Goal: Task Accomplishment & Management: Complete application form

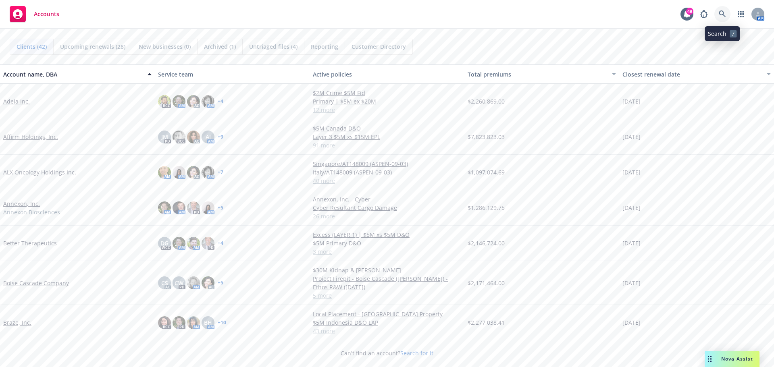
click at [723, 10] on icon at bounding box center [722, 13] width 7 height 7
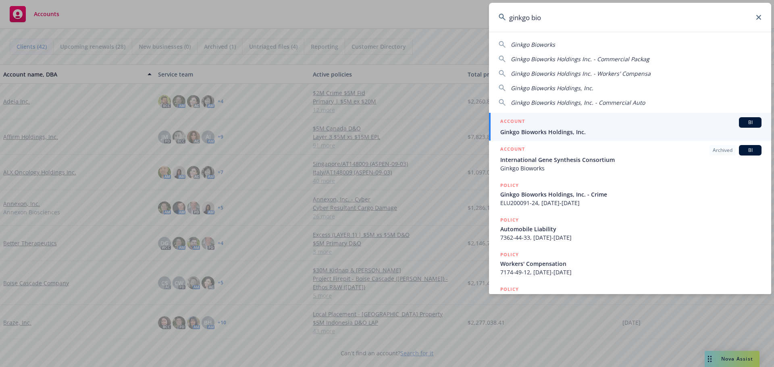
type input "ginkgo bio"
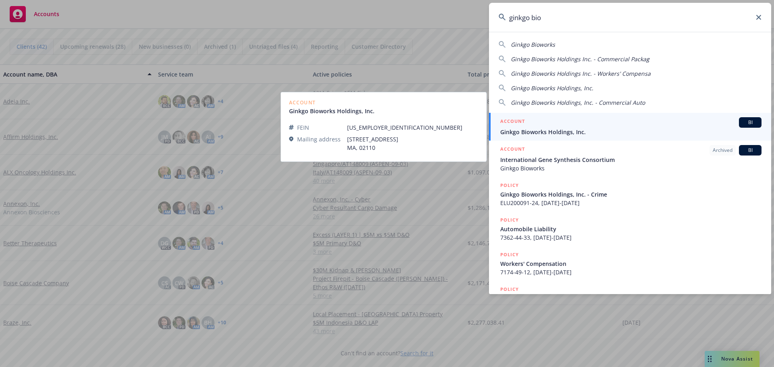
click at [573, 132] on span "Ginkgo Bioworks Holdings, Inc." at bounding box center [630, 132] width 261 height 8
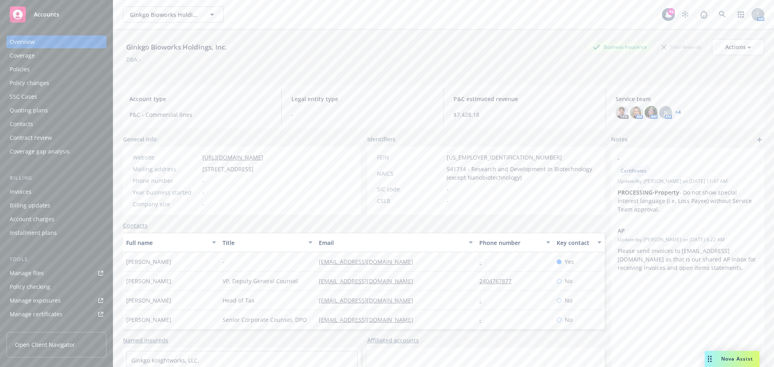
click at [44, 108] on div "Quoting plans" at bounding box center [29, 110] width 38 height 13
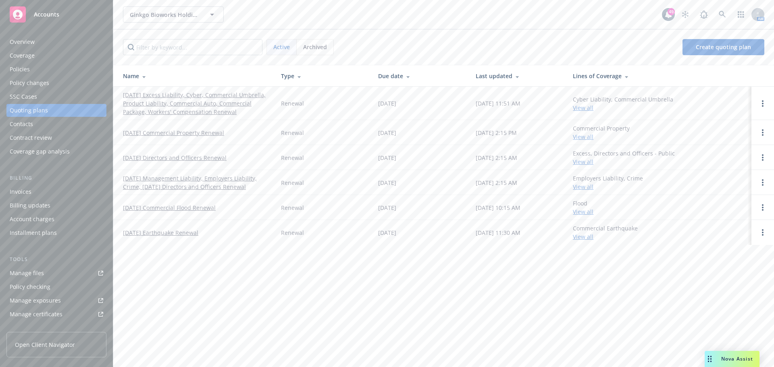
click at [219, 159] on link "09/16/25 Directors and Officers Renewal" at bounding box center [175, 158] width 104 height 8
click at [213, 181] on link "[DATE] Management Liability, Employers Liability, Crime, [DATE] Directors and O…" at bounding box center [195, 182] width 145 height 17
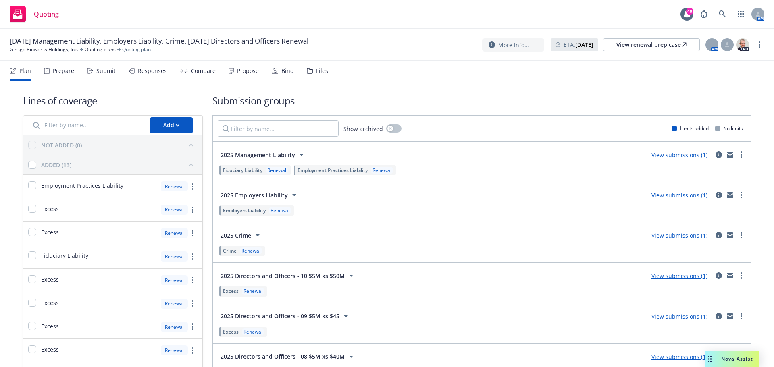
click at [69, 71] on div "Prepare" at bounding box center [63, 71] width 21 height 6
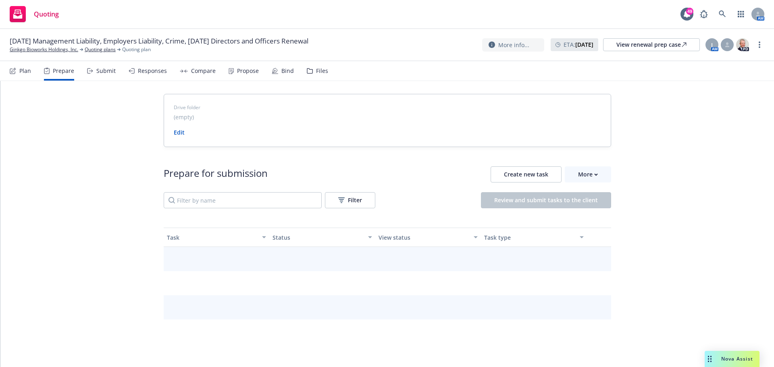
click at [101, 73] on div "Submit" at bounding box center [105, 71] width 19 height 6
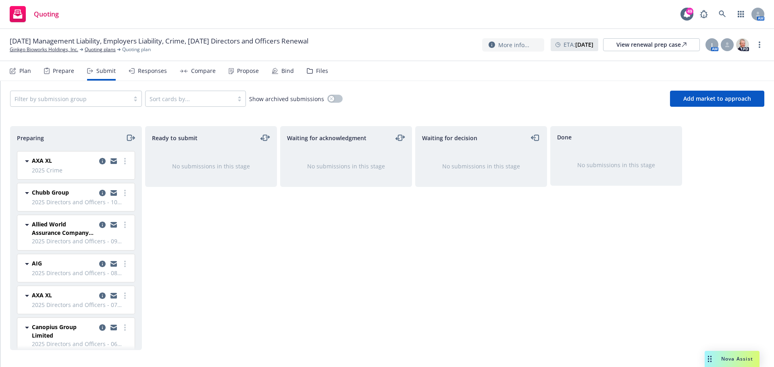
scroll to position [81, 0]
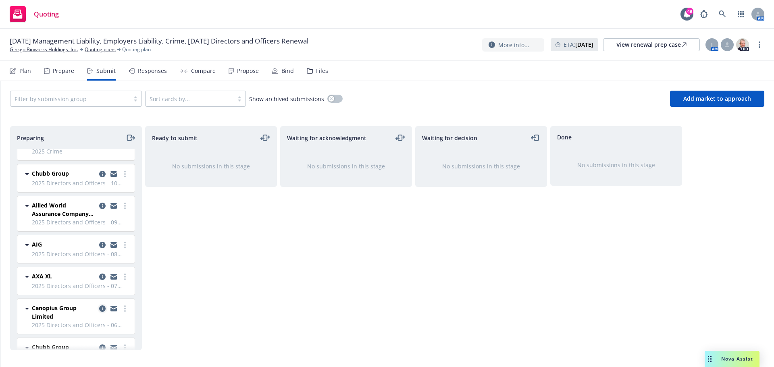
click at [99, 308] on icon "copy logging email" at bounding box center [102, 309] width 6 height 6
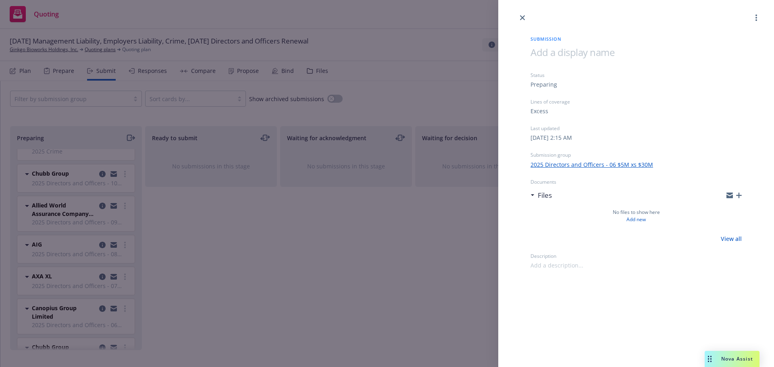
click at [740, 195] on icon "button" at bounding box center [739, 196] width 6 height 6
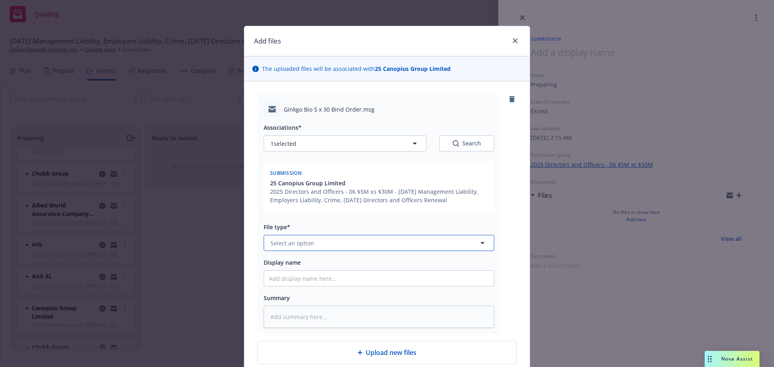
click at [350, 248] on button "Select an option" at bounding box center [379, 243] width 231 height 16
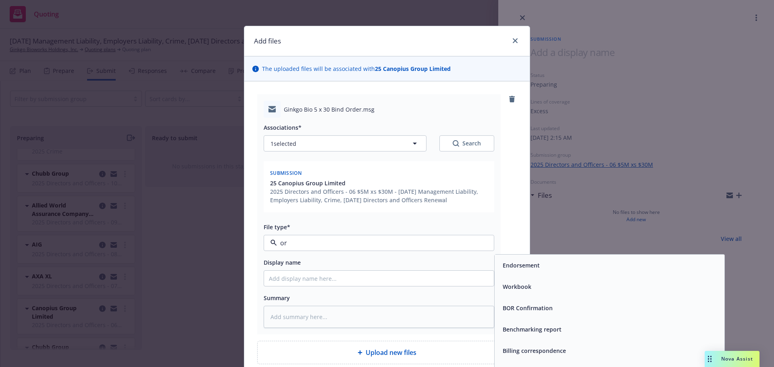
type input "ord"
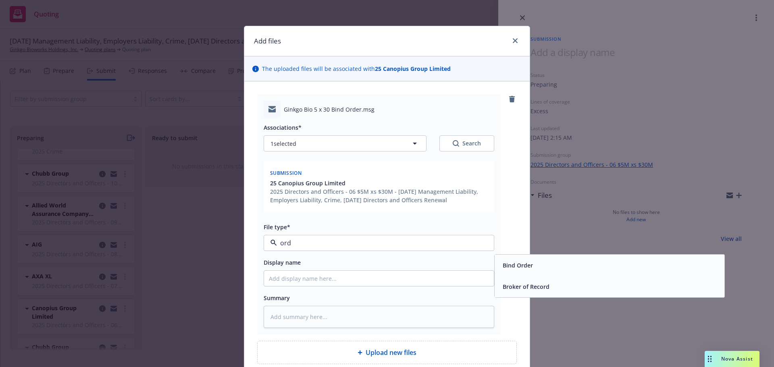
click at [547, 271] on div "Bind Order" at bounding box center [609, 266] width 220 height 12
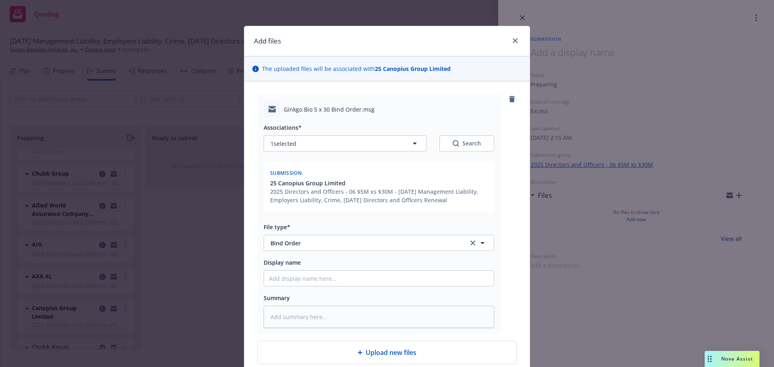
scroll to position [40, 0]
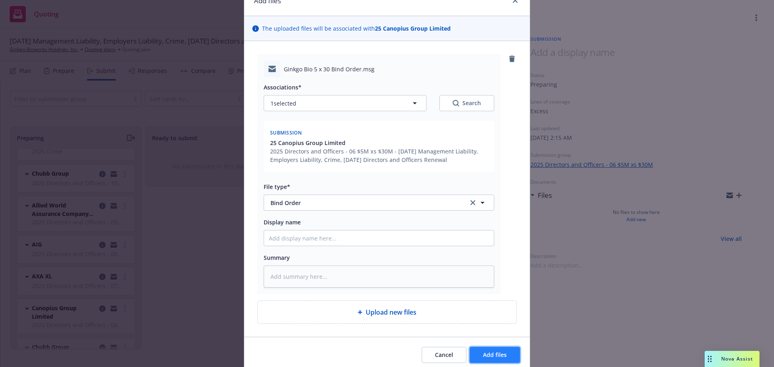
click at [496, 352] on span "Add files" at bounding box center [495, 355] width 24 height 8
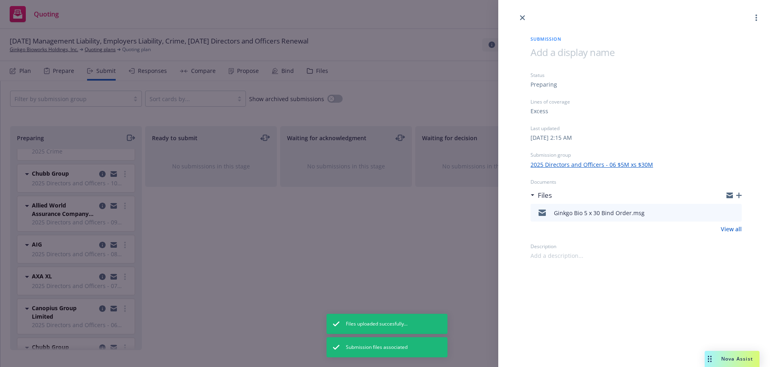
click at [523, 19] on icon "close" at bounding box center [522, 17] width 5 height 5
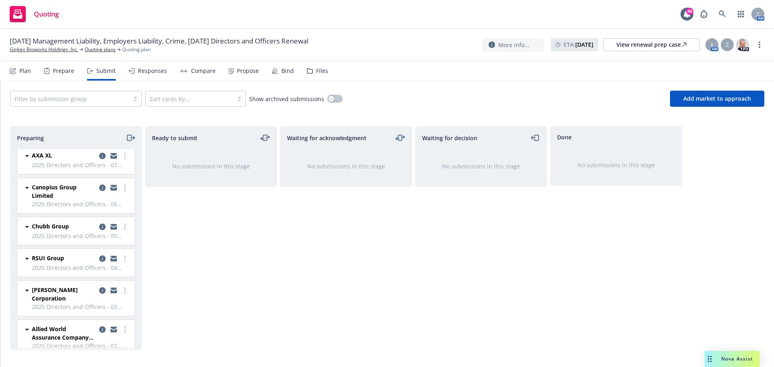
scroll to position [214, 0]
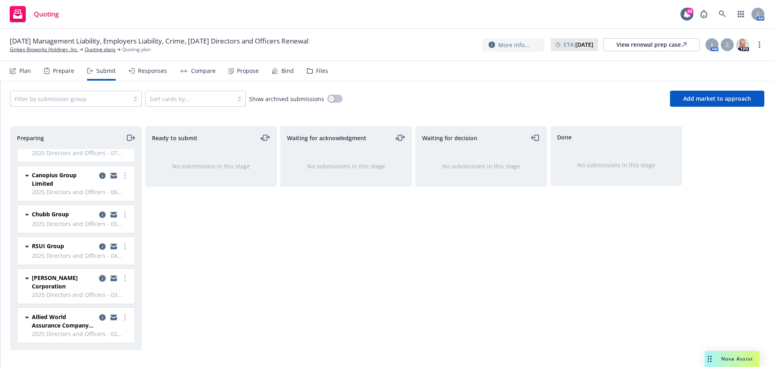
click at [98, 275] on link "copy logging email" at bounding box center [103, 279] width 10 height 10
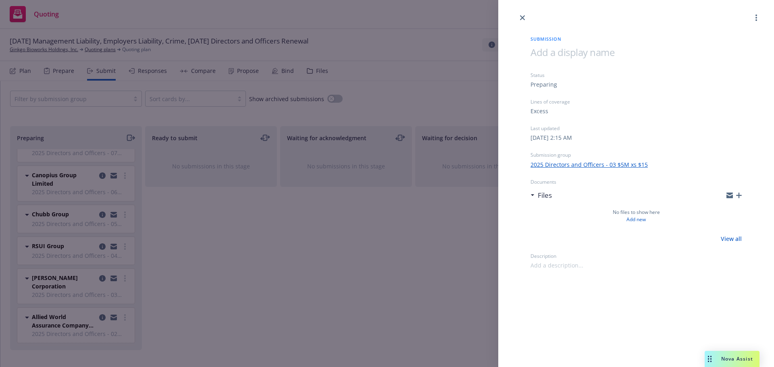
click at [740, 196] on icon "button" at bounding box center [739, 196] width 6 height 6
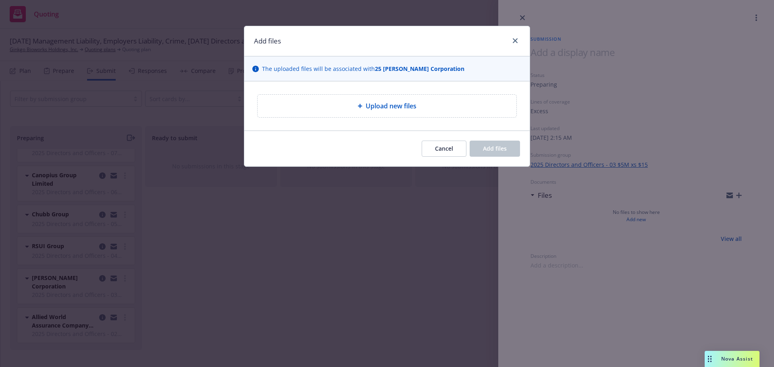
type textarea "x"
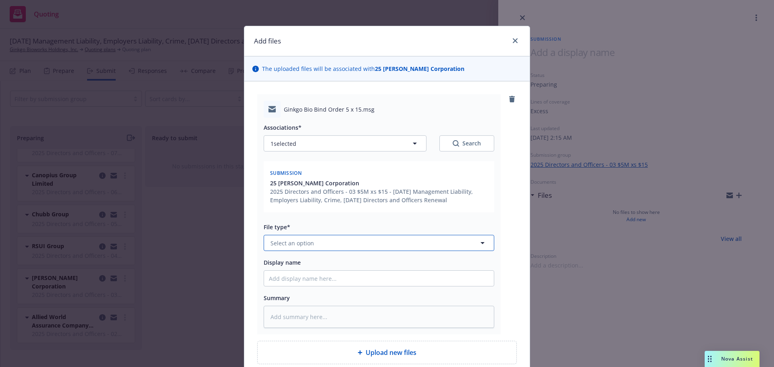
click at [354, 241] on button "Select an option" at bounding box center [379, 243] width 231 height 16
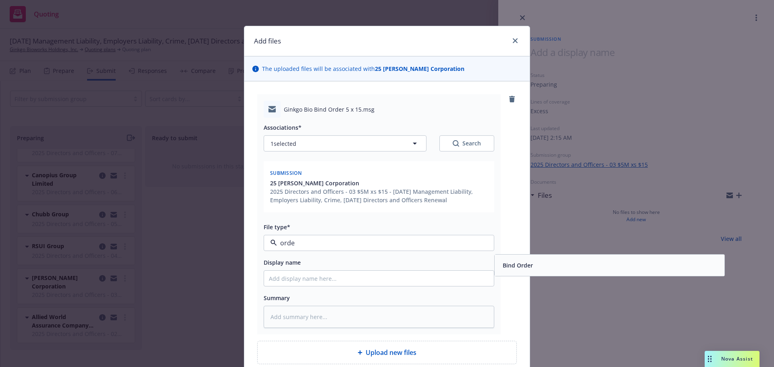
type input "order"
click at [520, 264] on span "Bind Order" at bounding box center [518, 265] width 30 height 8
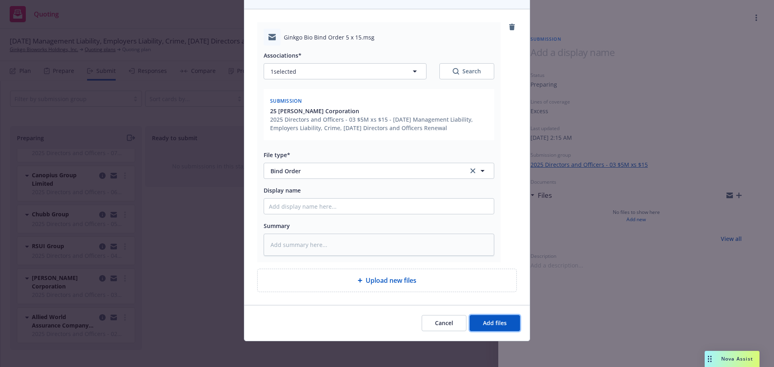
drag, startPoint x: 502, startPoint y: 329, endPoint x: 671, endPoint y: 309, distance: 170.0
click at [505, 328] on button "Add files" at bounding box center [495, 323] width 50 height 16
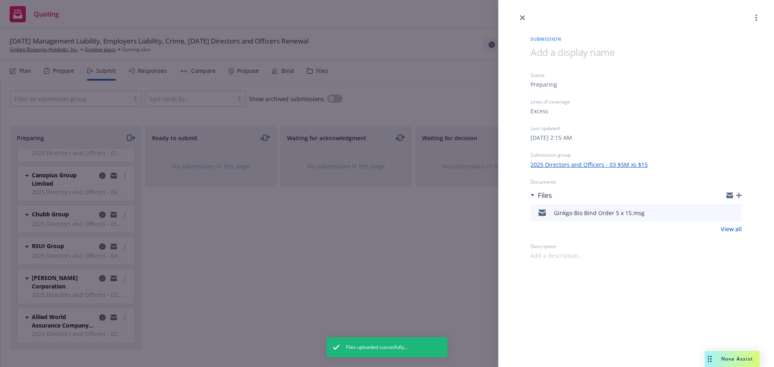
click at [358, 282] on div "Submission Status Preparing Lines of coverage Excess Last updated Wednesday, Ju…" at bounding box center [387, 183] width 774 height 367
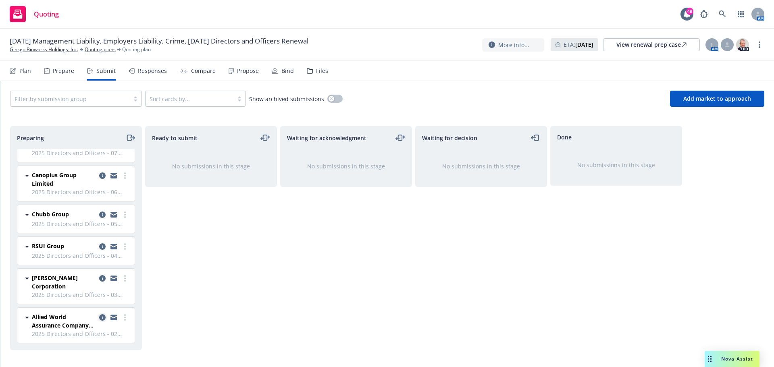
click at [99, 315] on icon "copy logging email" at bounding box center [102, 317] width 6 height 6
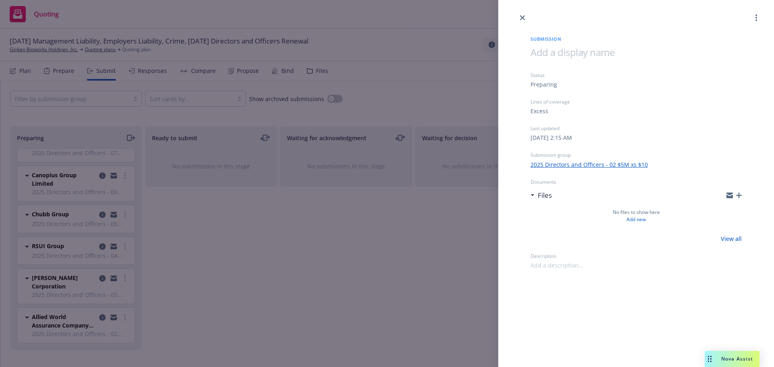
click at [737, 193] on icon "button" at bounding box center [739, 196] width 6 height 6
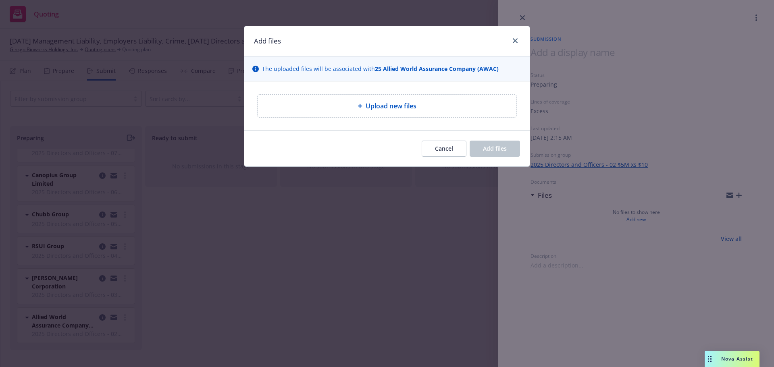
type textarea "x"
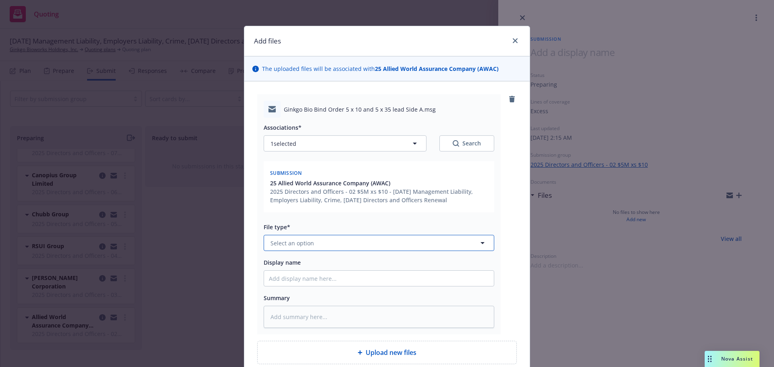
click at [376, 242] on button "Select an option" at bounding box center [379, 243] width 231 height 16
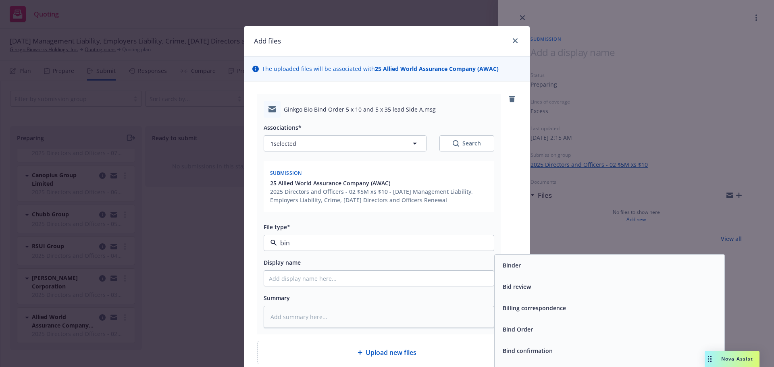
type input "bind"
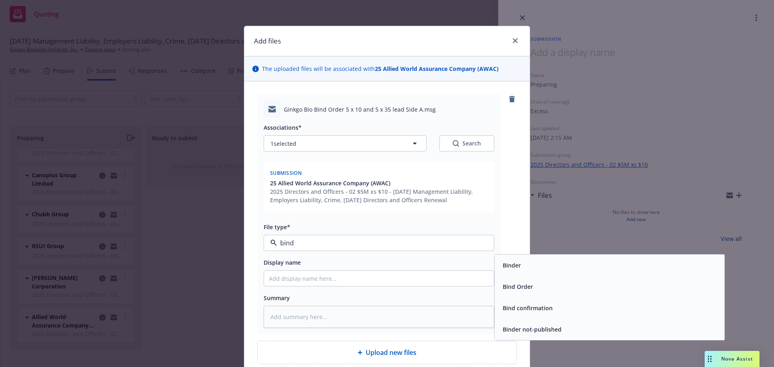
click at [579, 289] on div "Bind Order" at bounding box center [609, 287] width 220 height 12
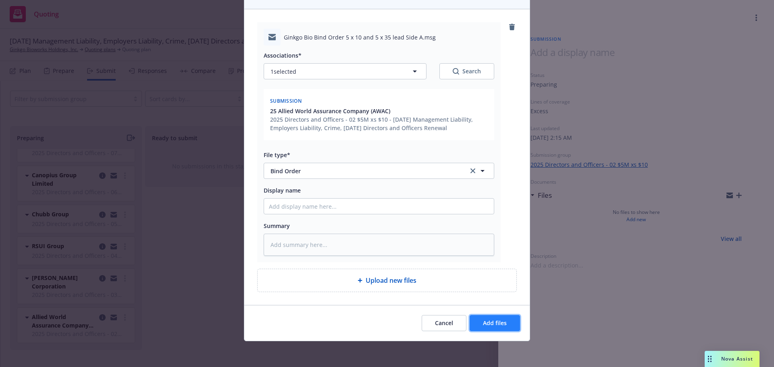
click at [507, 323] on button "Add files" at bounding box center [495, 323] width 50 height 16
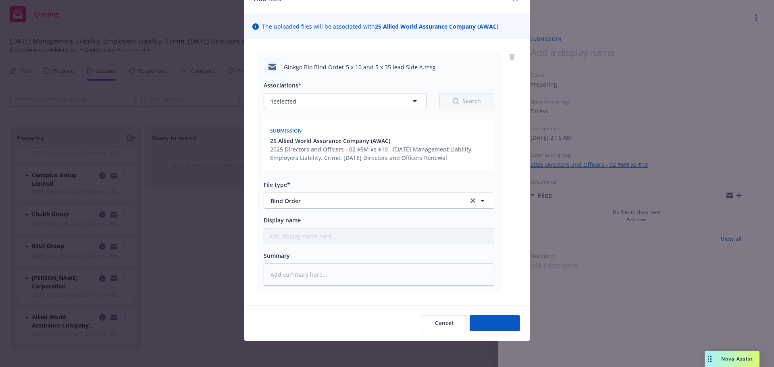
scroll to position [42, 0]
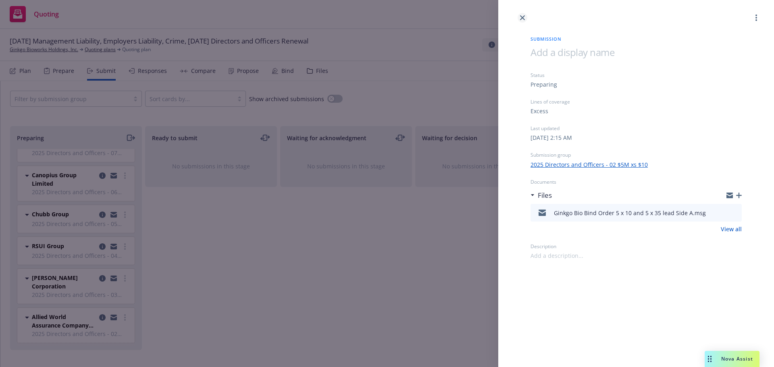
click at [523, 20] on icon "close" at bounding box center [522, 17] width 5 height 5
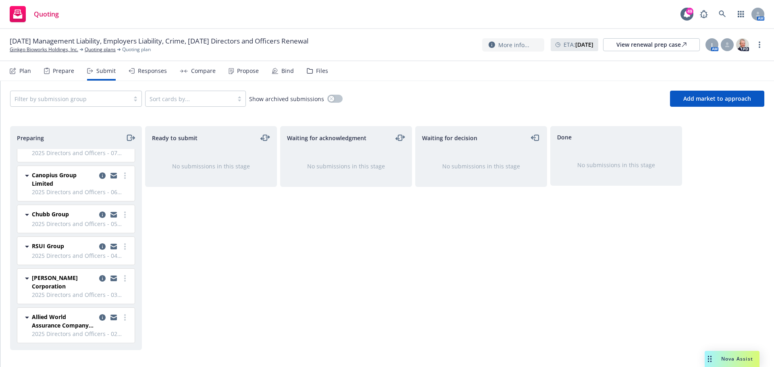
scroll to position [173, 0]
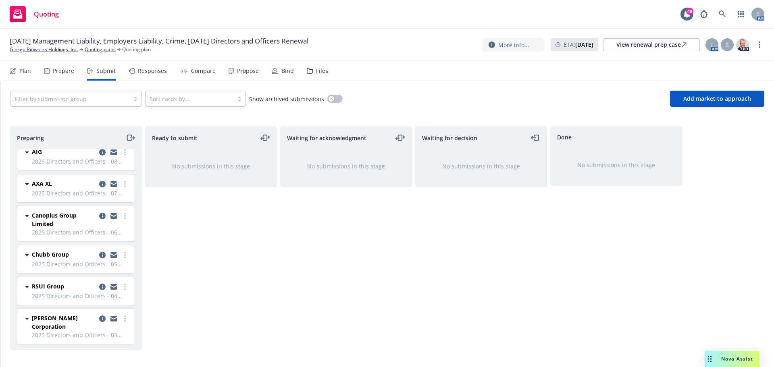
click at [99, 184] on icon "copy logging email" at bounding box center [102, 184] width 6 height 6
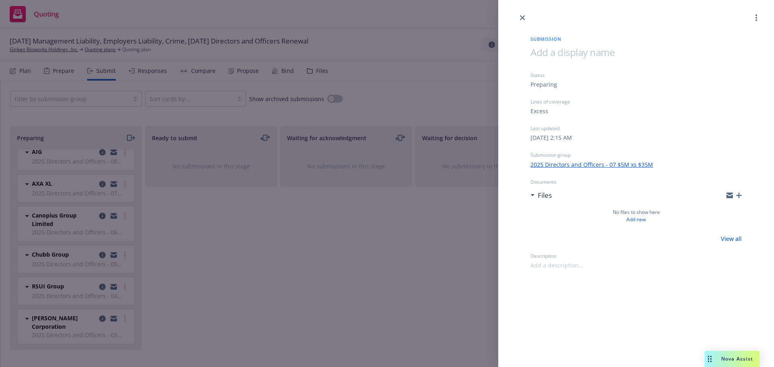
click at [740, 196] on icon "button" at bounding box center [739, 196] width 6 height 6
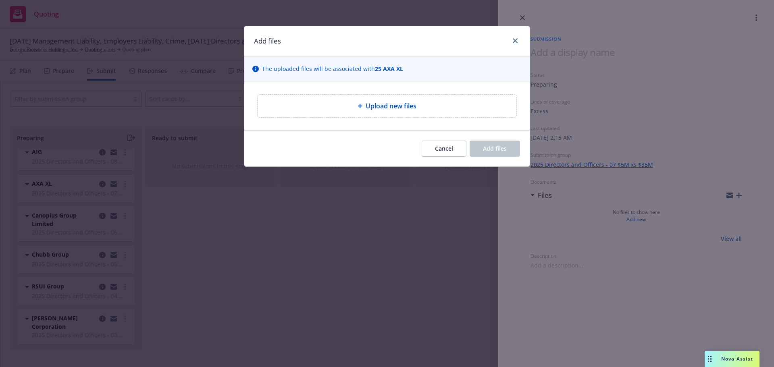
type textarea "x"
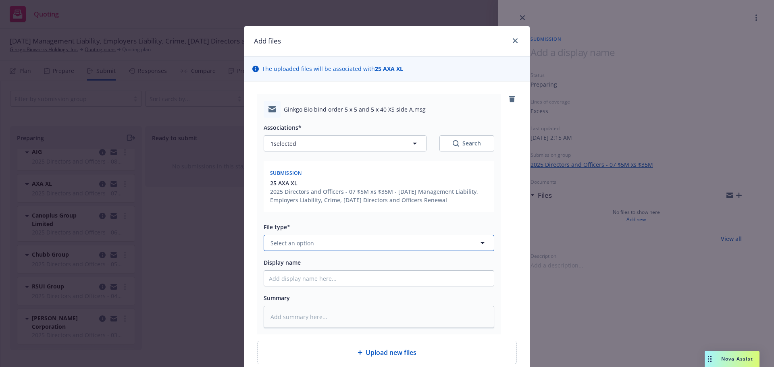
click at [381, 239] on button "Select an option" at bounding box center [379, 243] width 231 height 16
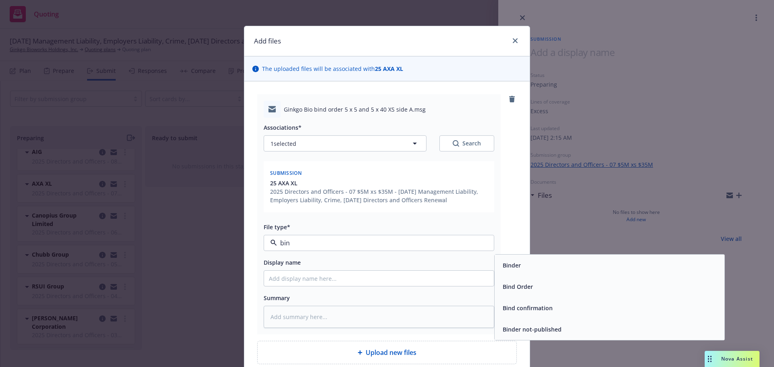
type input "bind"
click at [510, 285] on span "Bind Order" at bounding box center [518, 287] width 30 height 8
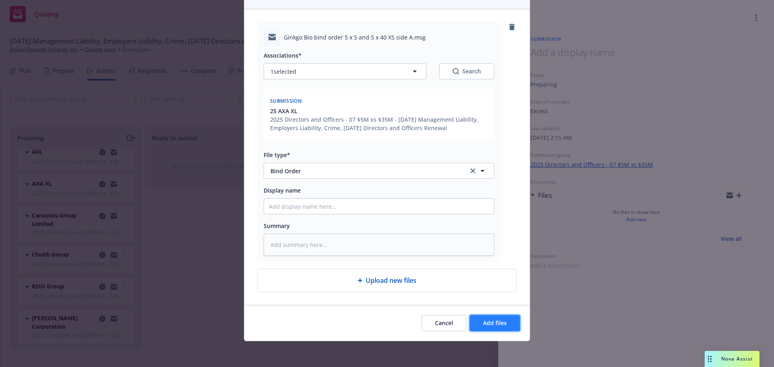
click at [473, 320] on button "Add files" at bounding box center [495, 323] width 50 height 16
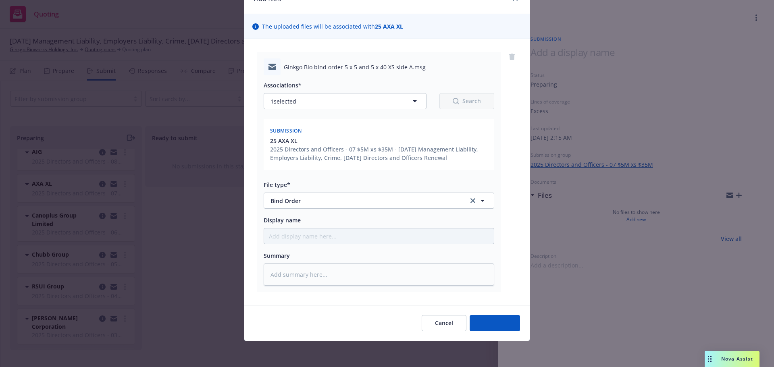
scroll to position [42, 0]
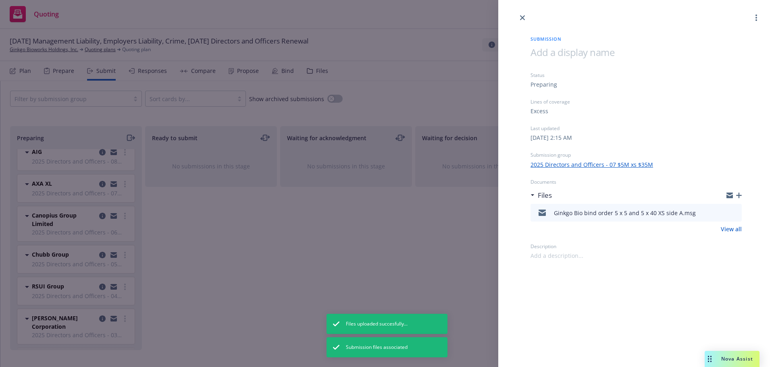
drag, startPoint x: 520, startPoint y: 17, endPoint x: 520, endPoint y: 24, distance: 6.5
click at [520, 17] on link "close" at bounding box center [523, 18] width 10 height 10
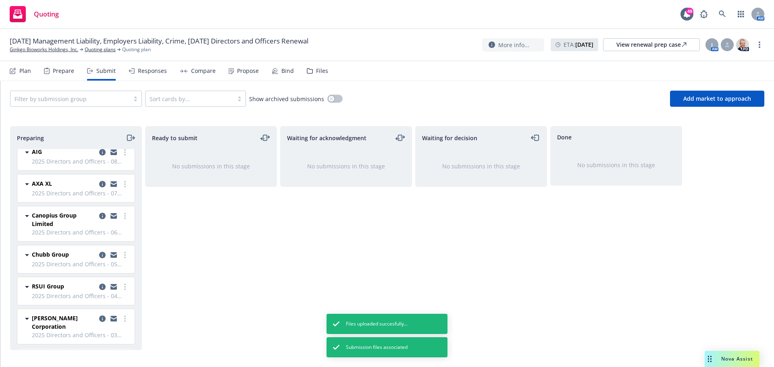
scroll to position [52, 0]
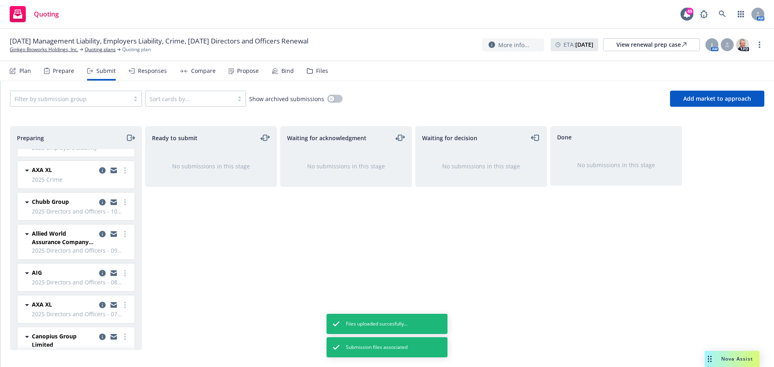
click at [99, 274] on icon "copy logging email" at bounding box center [102, 273] width 6 height 6
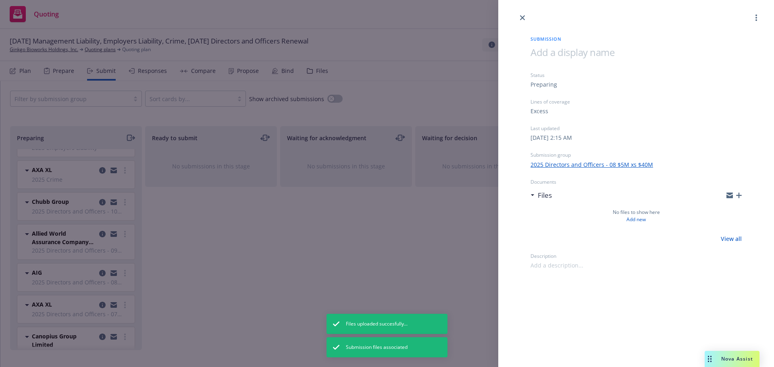
click at [740, 195] on icon "button" at bounding box center [739, 196] width 6 height 6
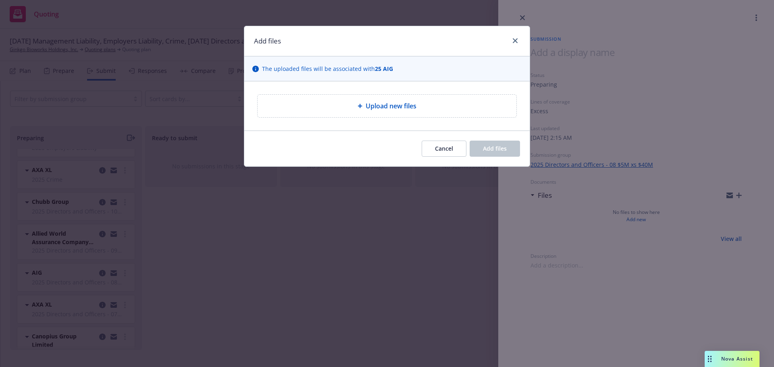
type textarea "x"
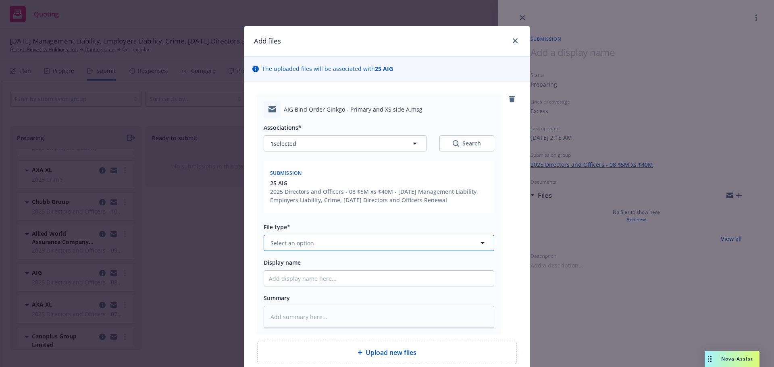
click at [332, 248] on button "Select an option" at bounding box center [379, 243] width 231 height 16
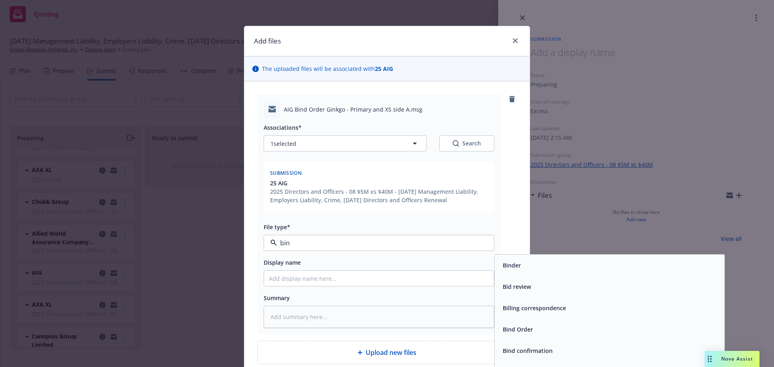
type input "bind"
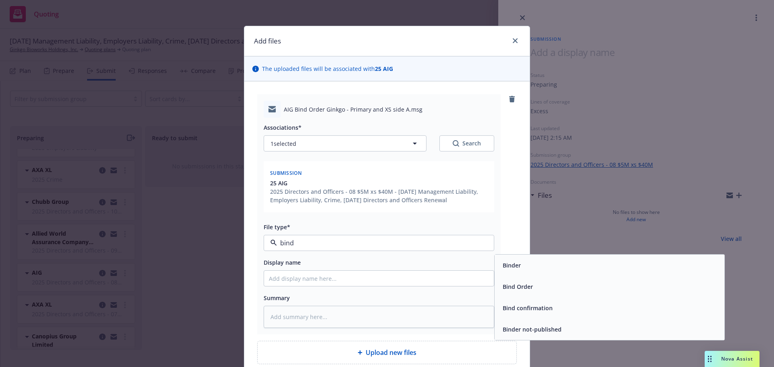
click at [537, 285] on div "Bind Order" at bounding box center [609, 287] width 220 height 12
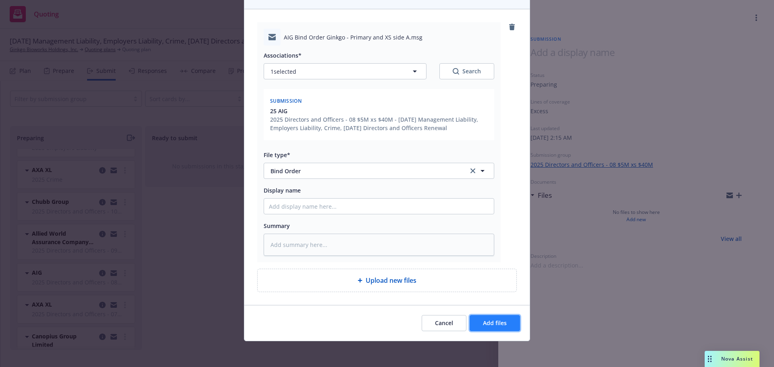
click at [507, 322] on button "Add files" at bounding box center [495, 323] width 50 height 16
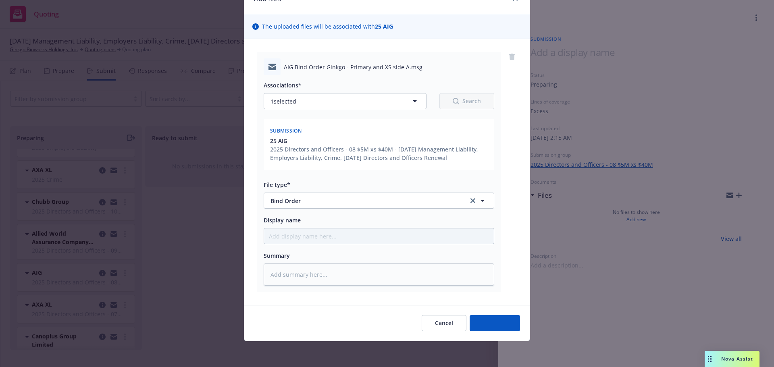
scroll to position [42, 0]
type textarea "x"
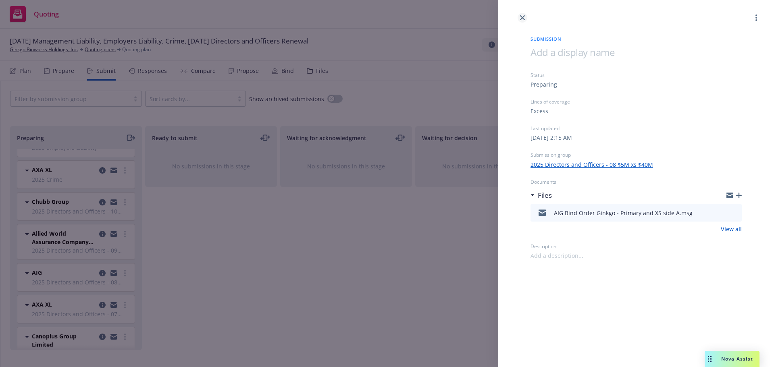
click at [524, 16] on icon "close" at bounding box center [522, 17] width 5 height 5
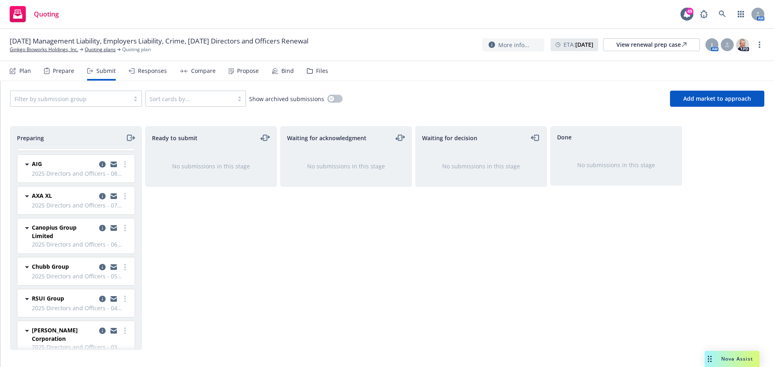
scroll to position [214, 0]
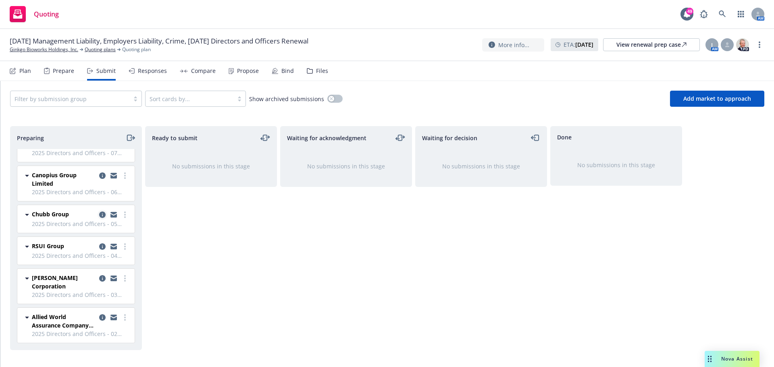
click at [99, 214] on icon "copy logging email" at bounding box center [102, 215] width 6 height 6
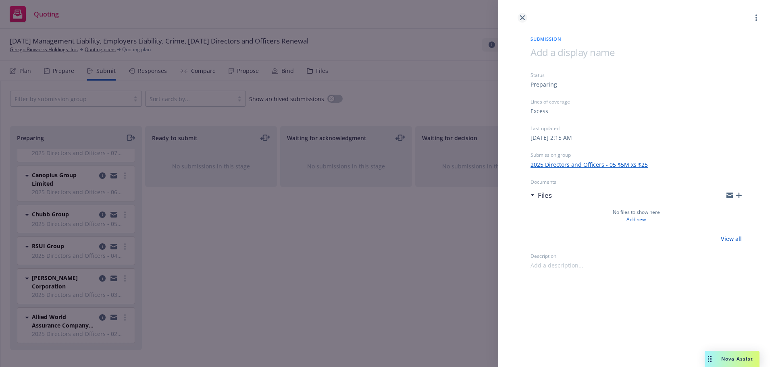
click at [524, 15] on link "close" at bounding box center [523, 18] width 10 height 10
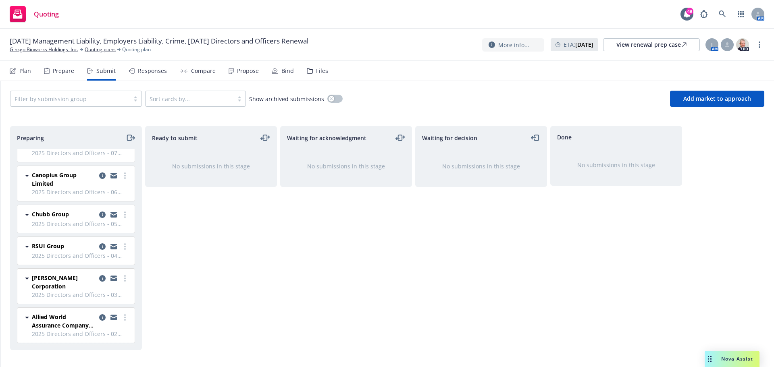
scroll to position [93, 0]
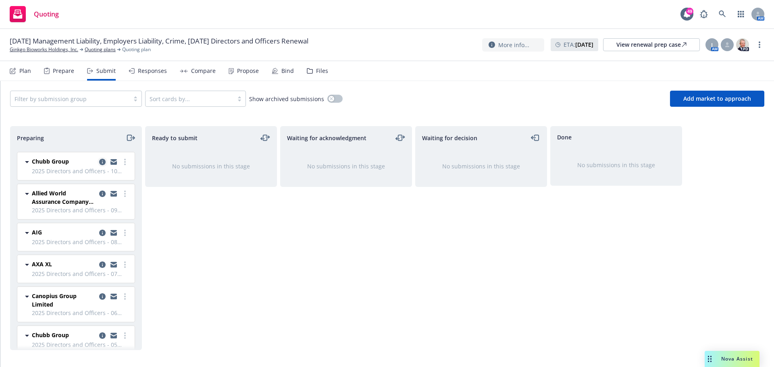
click at [99, 162] on icon "copy logging email" at bounding box center [102, 162] width 6 height 6
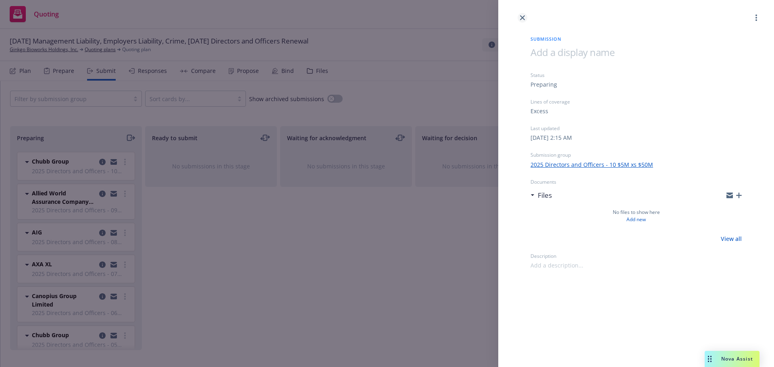
click at [521, 17] on icon "close" at bounding box center [522, 17] width 5 height 5
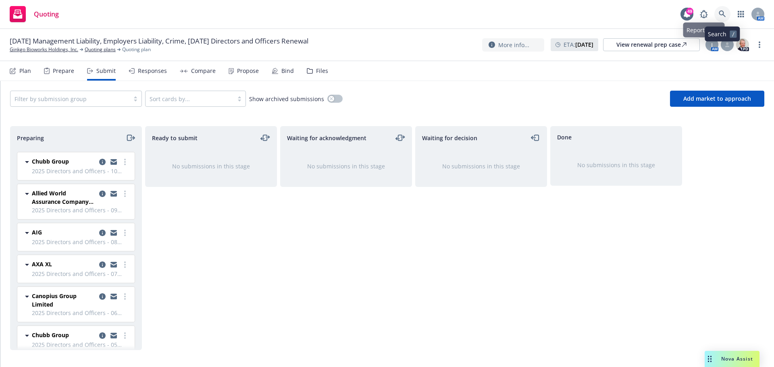
click at [717, 8] on link at bounding box center [722, 14] width 16 height 16
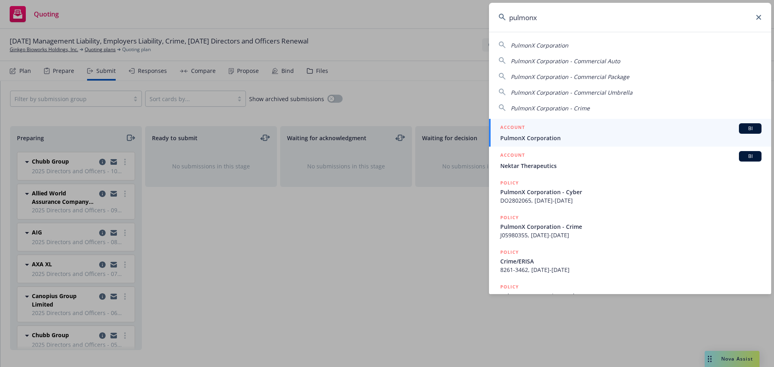
type input "pulmonx"
click at [551, 135] on span "PulmonX Corporation" at bounding box center [630, 138] width 261 height 8
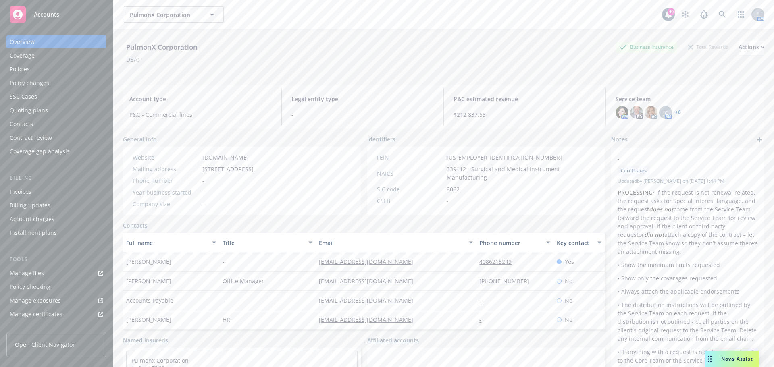
click at [36, 108] on div "Quoting plans" at bounding box center [29, 110] width 38 height 13
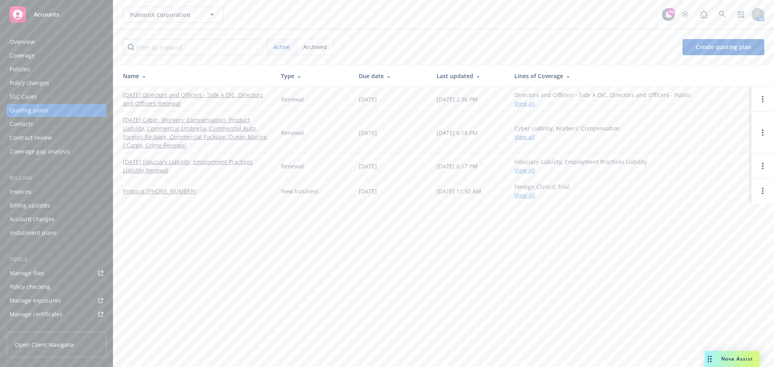
click at [205, 96] on link "09/30/25 Directors and Officers - Side A DIC, Directors and Officers Renewal" at bounding box center [195, 99] width 145 height 17
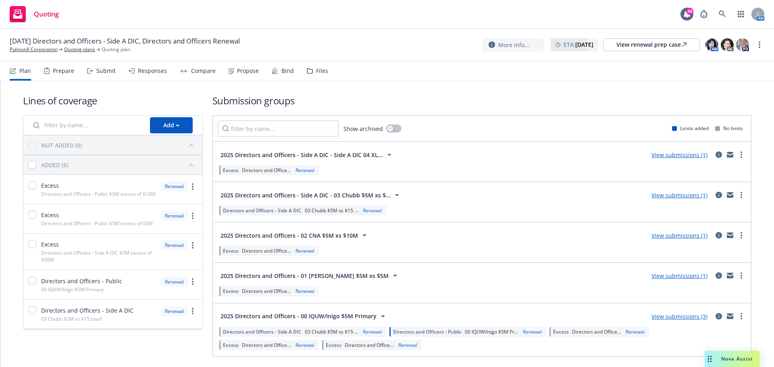
click at [67, 72] on div "Prepare" at bounding box center [63, 71] width 21 height 6
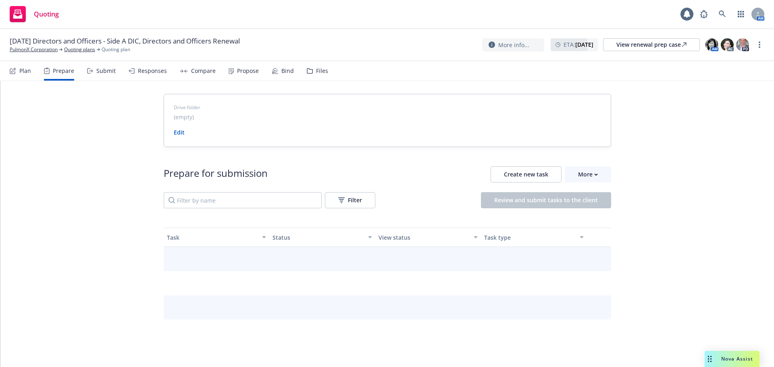
click at [97, 71] on div "Submit" at bounding box center [105, 71] width 19 height 6
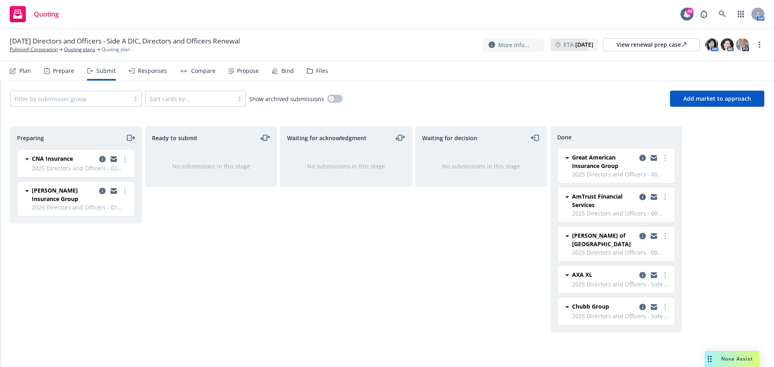
click at [642, 233] on icon "copy logging email" at bounding box center [642, 236] width 6 height 6
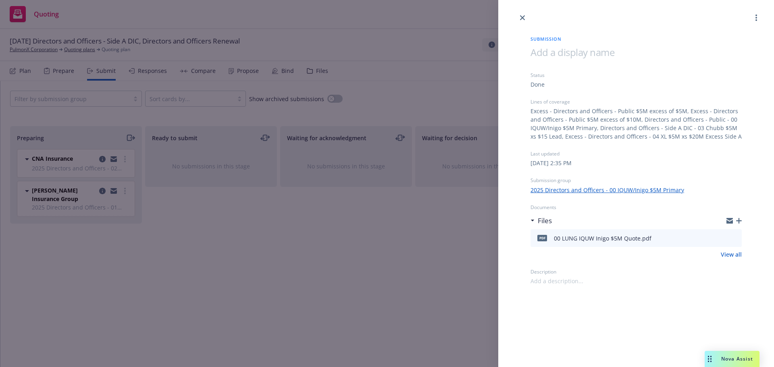
click at [740, 220] on icon "button" at bounding box center [739, 221] width 6 height 6
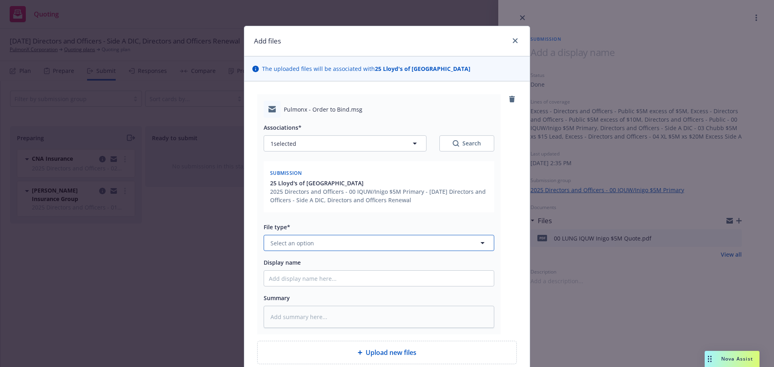
click at [329, 241] on button "Select an option" at bounding box center [379, 243] width 231 height 16
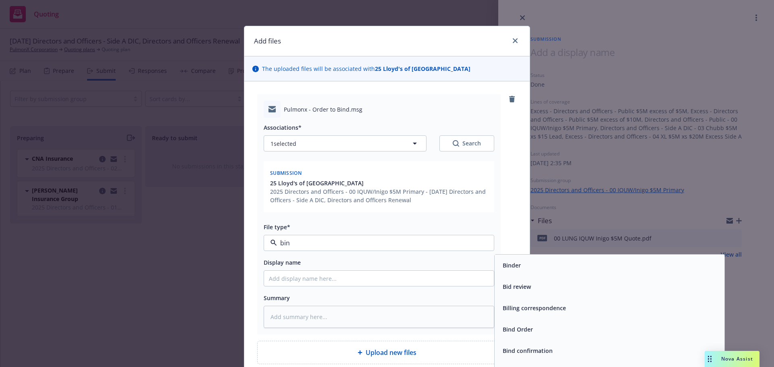
type input "bind"
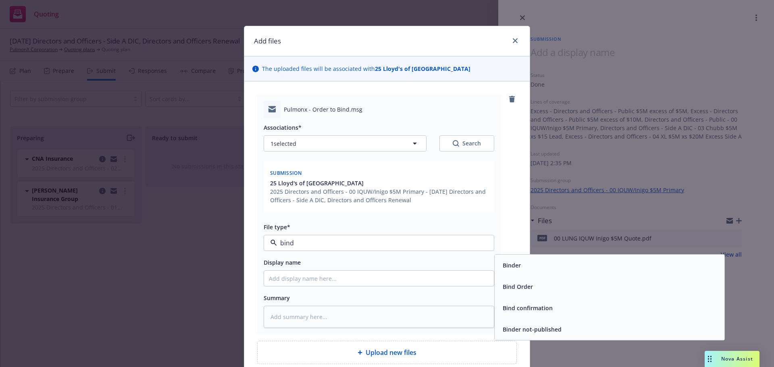
click at [523, 286] on span "Bind Order" at bounding box center [518, 287] width 30 height 8
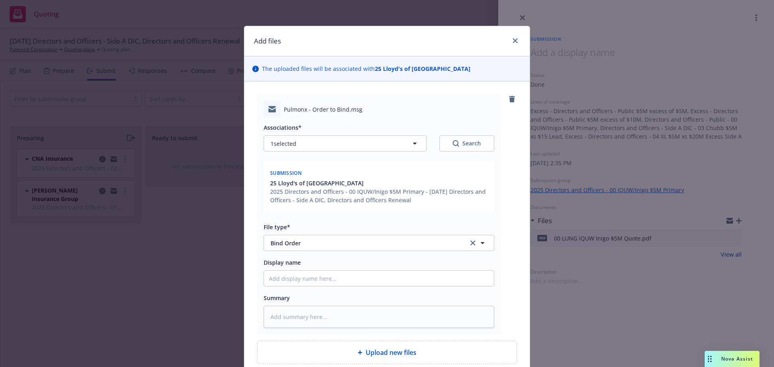
scroll to position [72, 0]
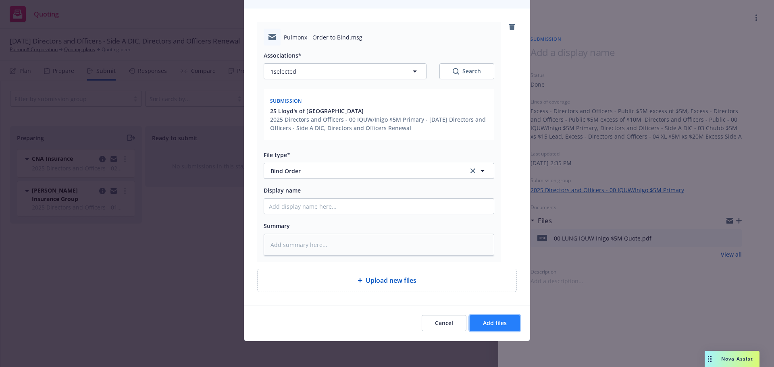
click at [492, 324] on span "Add files" at bounding box center [495, 323] width 24 height 8
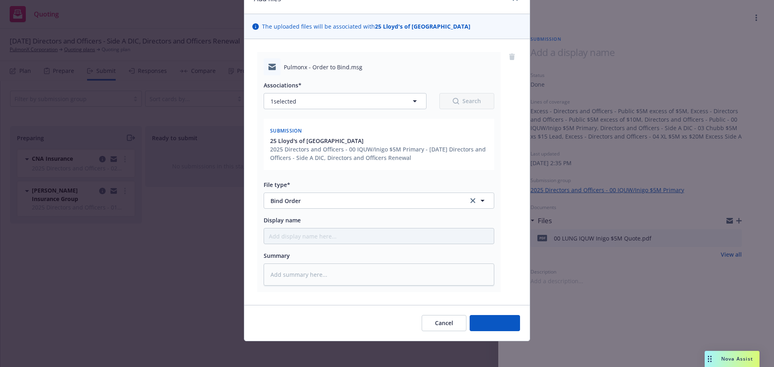
scroll to position [42, 0]
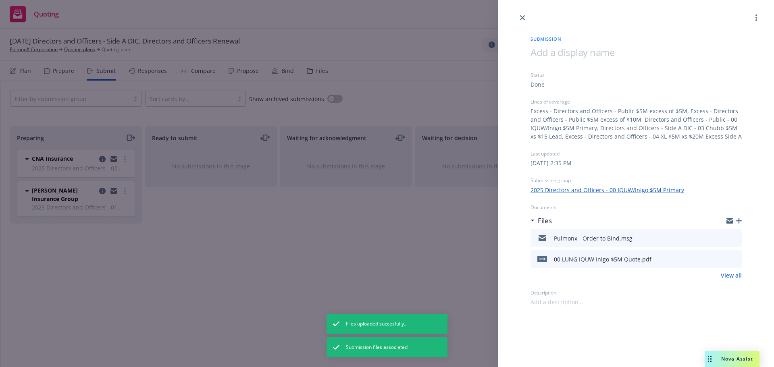
drag, startPoint x: 519, startPoint y: 19, endPoint x: 511, endPoint y: 19, distance: 8.1
click at [519, 19] on link "close" at bounding box center [523, 18] width 10 height 10
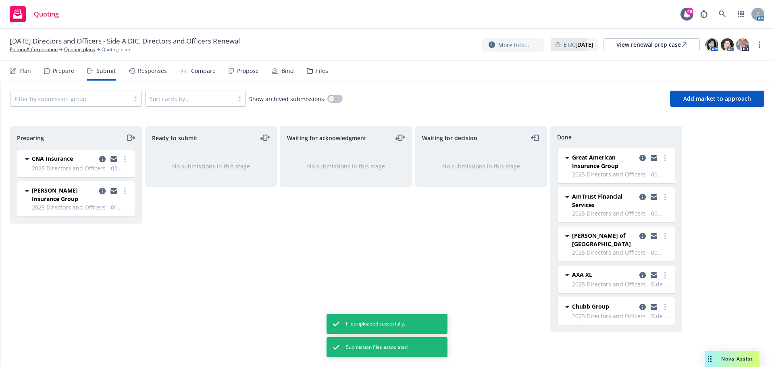
click at [104, 189] on icon "copy logging email" at bounding box center [102, 191] width 6 height 6
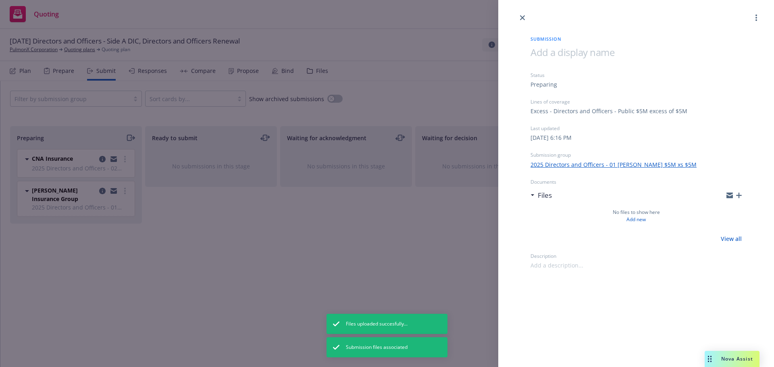
click at [738, 193] on icon "button" at bounding box center [739, 196] width 6 height 6
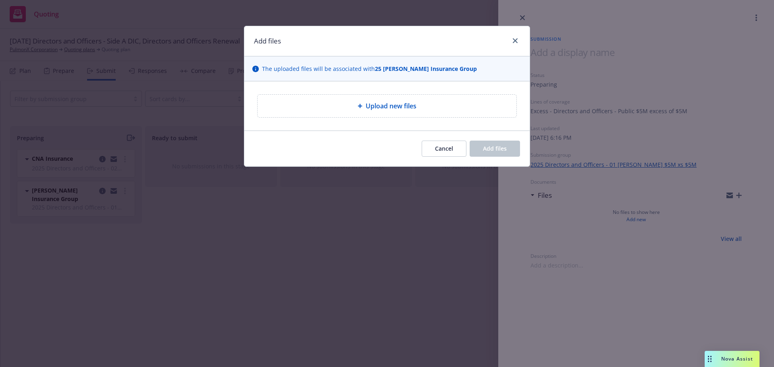
type textarea "x"
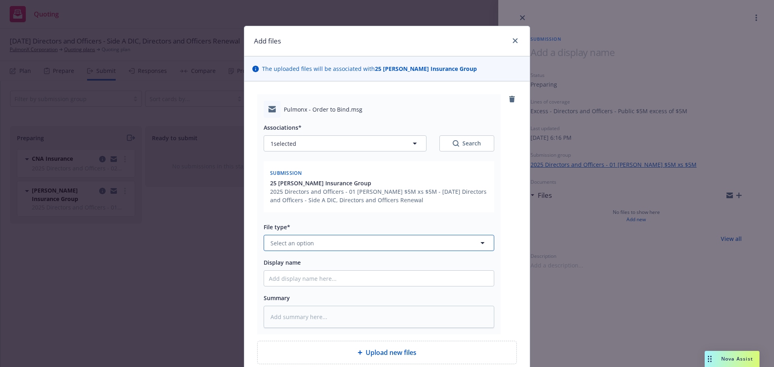
click at [384, 245] on button "Select an option" at bounding box center [379, 243] width 231 height 16
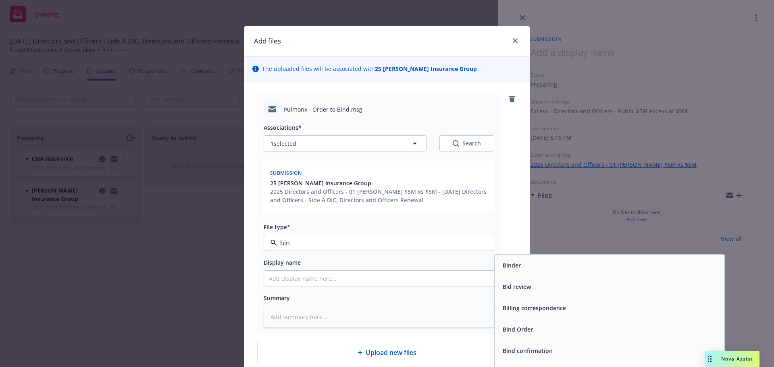
type input "bind"
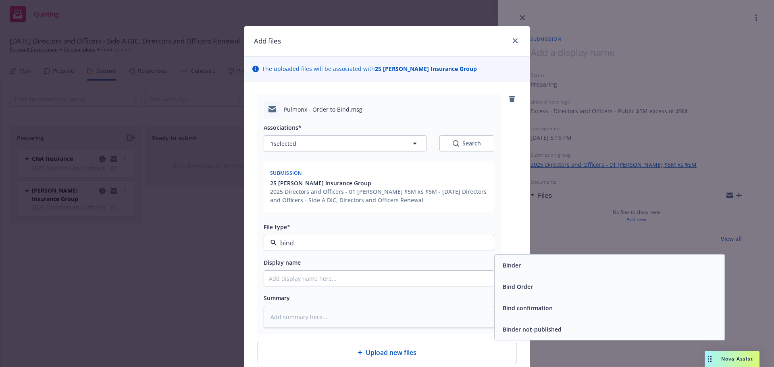
click at [518, 288] on span "Bind Order" at bounding box center [518, 287] width 30 height 8
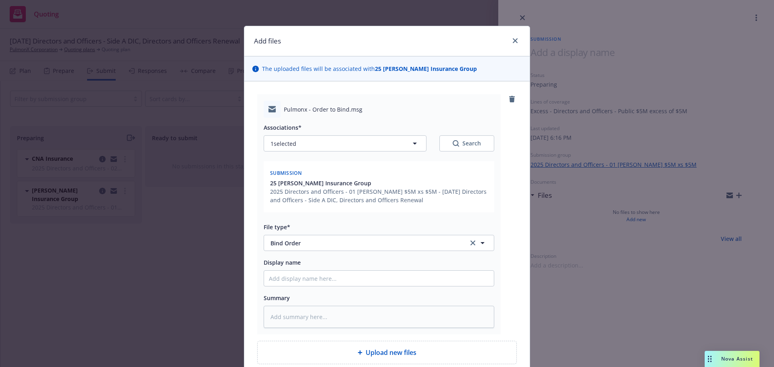
scroll to position [72, 0]
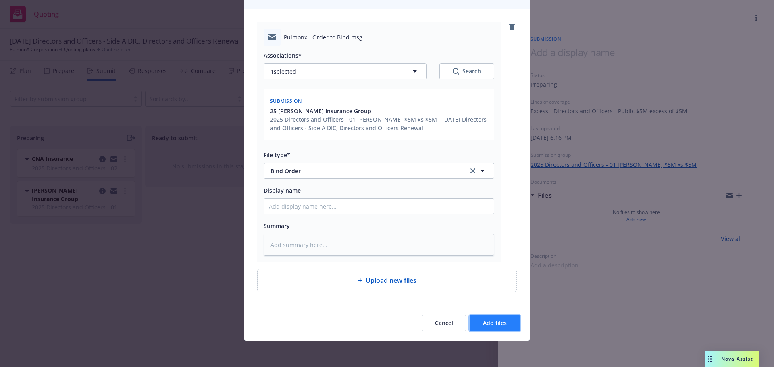
click at [491, 322] on span "Add files" at bounding box center [495, 323] width 24 height 8
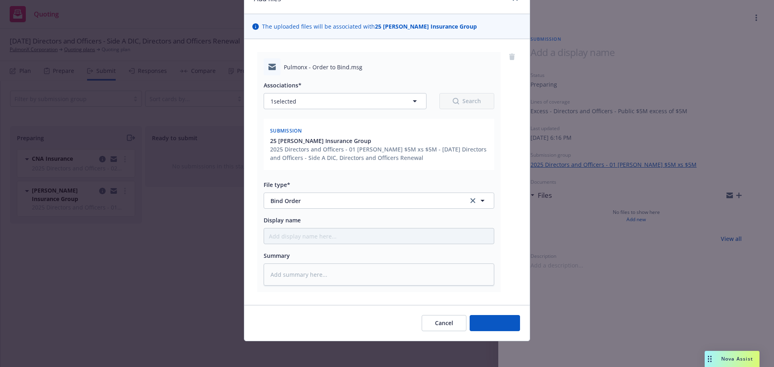
scroll to position [42, 0]
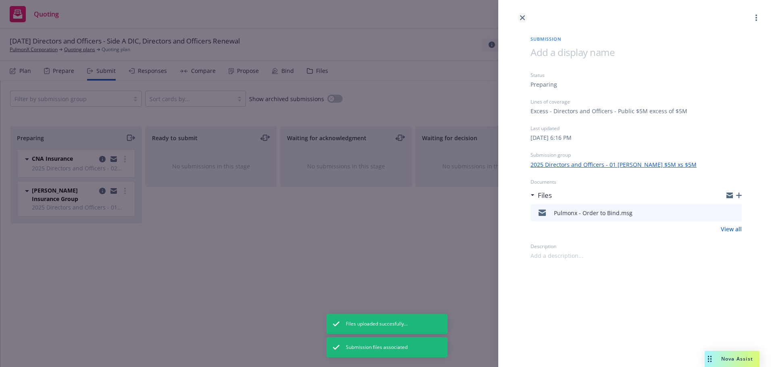
click at [523, 15] on link "close" at bounding box center [523, 18] width 10 height 10
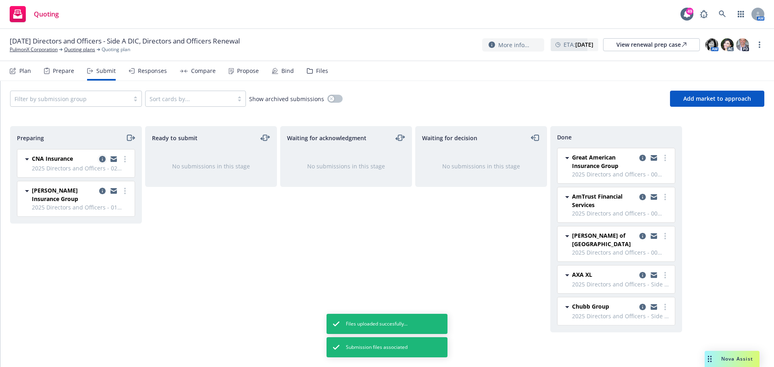
click at [102, 160] on icon "copy logging email" at bounding box center [102, 159] width 6 height 6
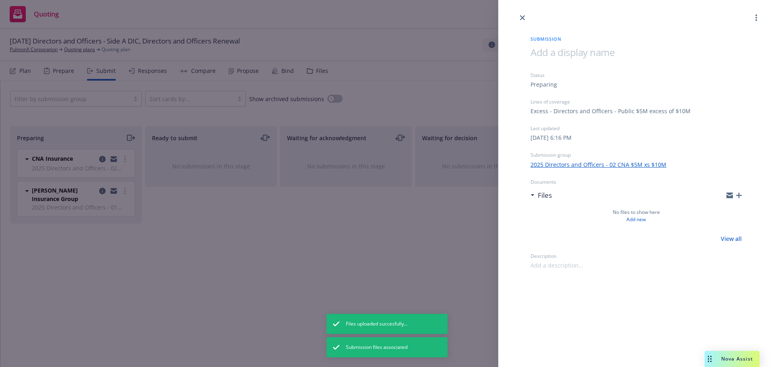
click at [739, 193] on icon "button" at bounding box center [739, 196] width 6 height 6
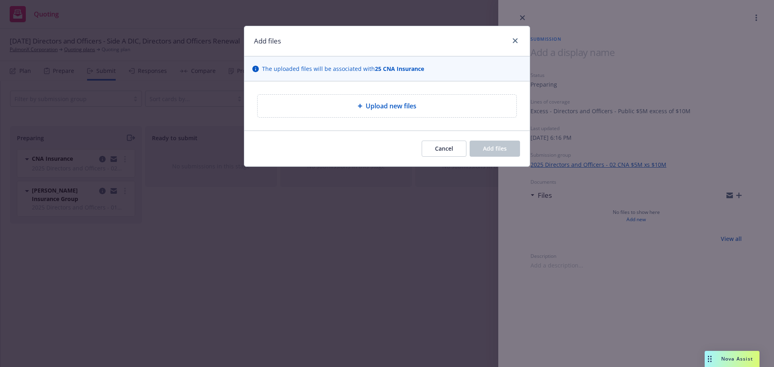
type textarea "x"
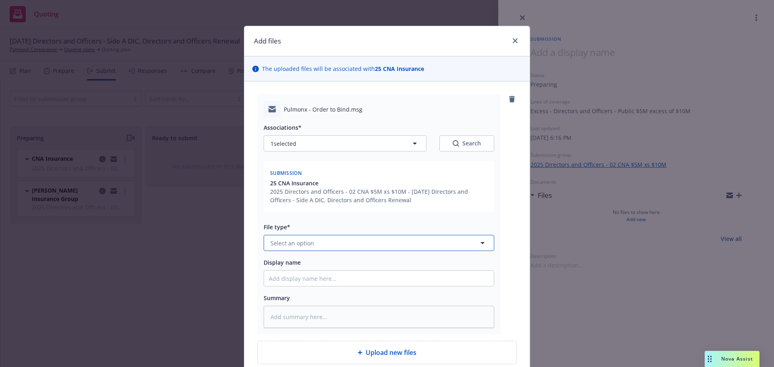
click at [426, 239] on button "Select an option" at bounding box center [379, 243] width 231 height 16
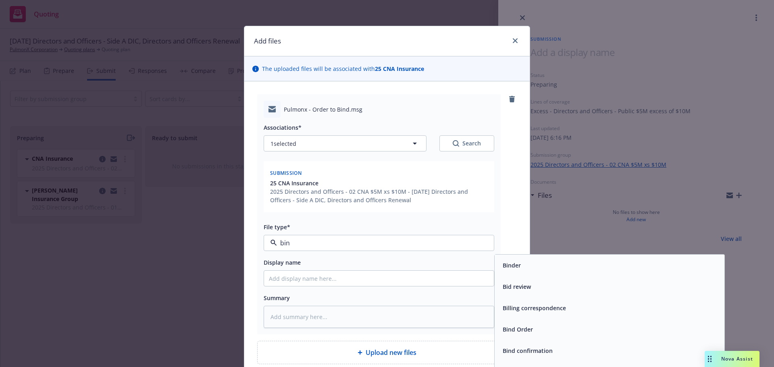
type input "bind"
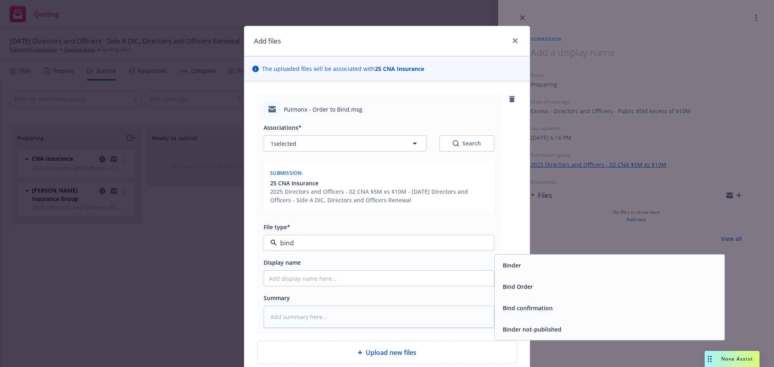
click at [499, 283] on div "Bind Order" at bounding box center [516, 287] width 35 height 12
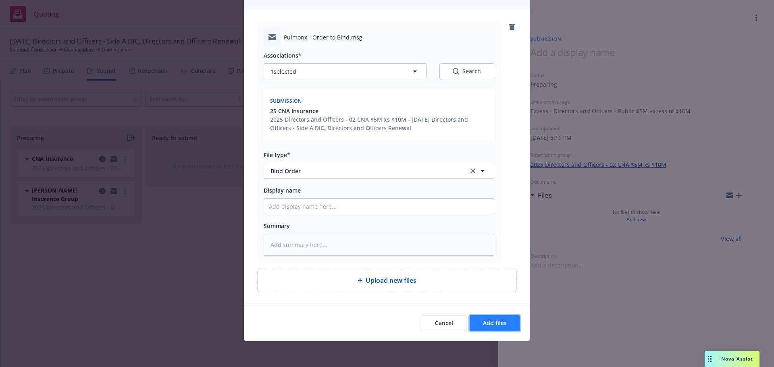
click at [495, 316] on button "Add files" at bounding box center [495, 323] width 50 height 16
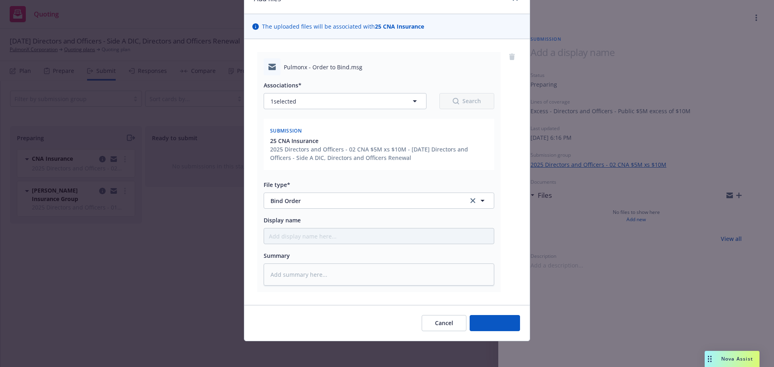
scroll to position [42, 0]
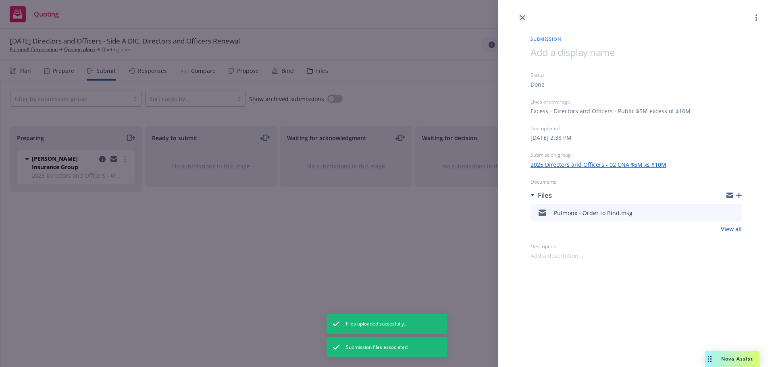
click at [521, 22] on link "close" at bounding box center [523, 18] width 10 height 10
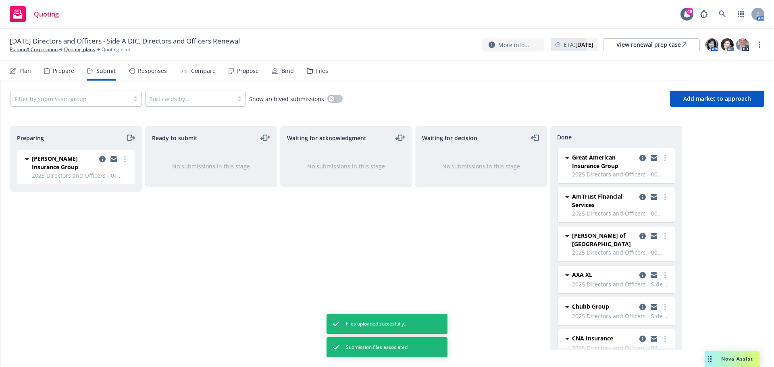
click at [639, 304] on icon "copy logging email" at bounding box center [642, 307] width 6 height 6
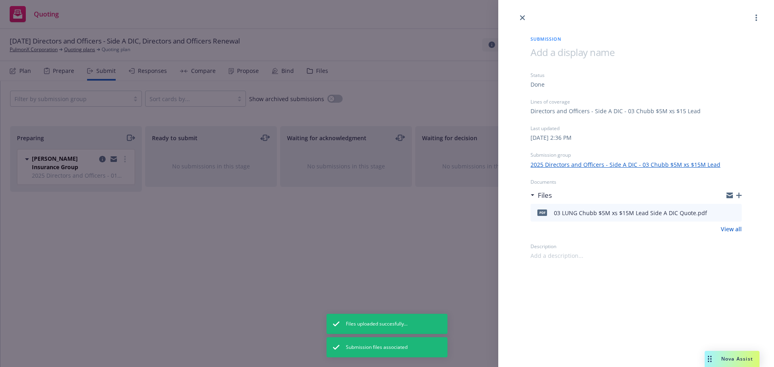
click at [740, 194] on icon "button" at bounding box center [739, 196] width 6 height 6
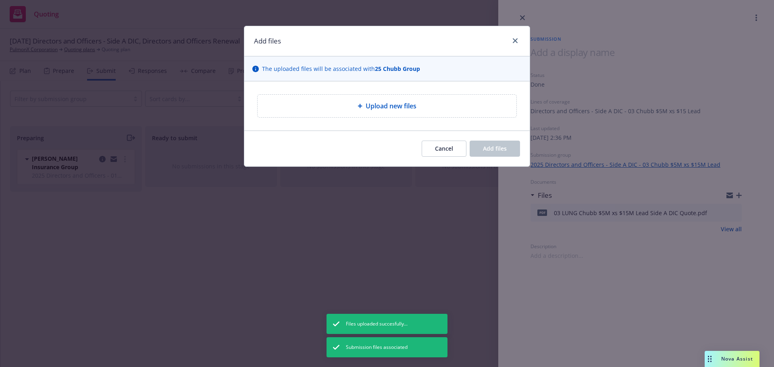
type textarea "x"
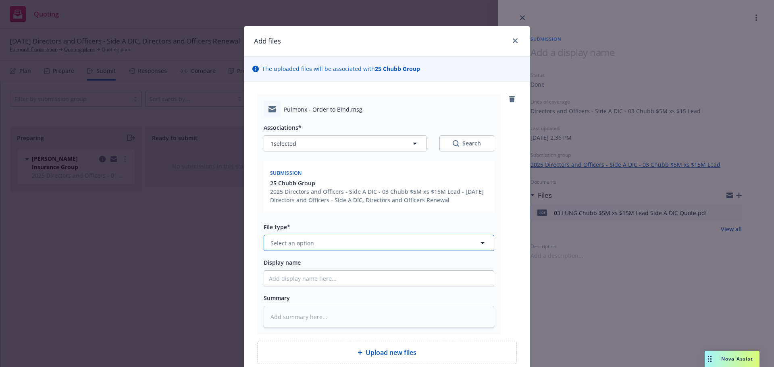
click at [380, 241] on button "Select an option" at bounding box center [379, 243] width 231 height 16
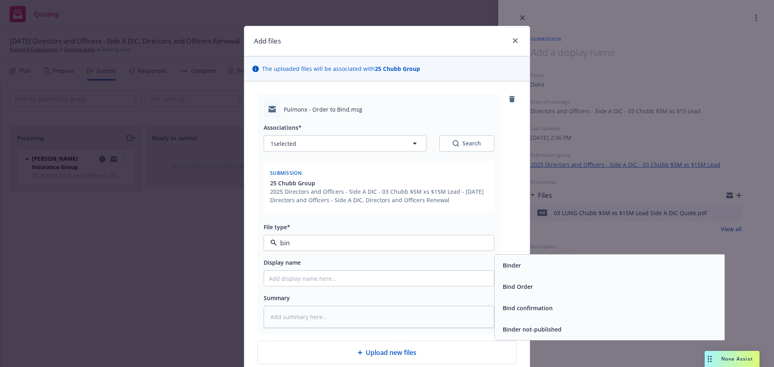
type input "bind"
click at [541, 293] on div "Bind Order" at bounding box center [609, 287] width 220 height 12
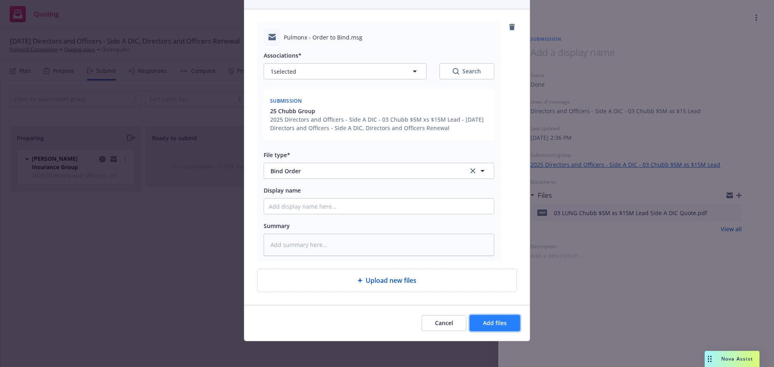
click at [492, 324] on span "Add files" at bounding box center [495, 323] width 24 height 8
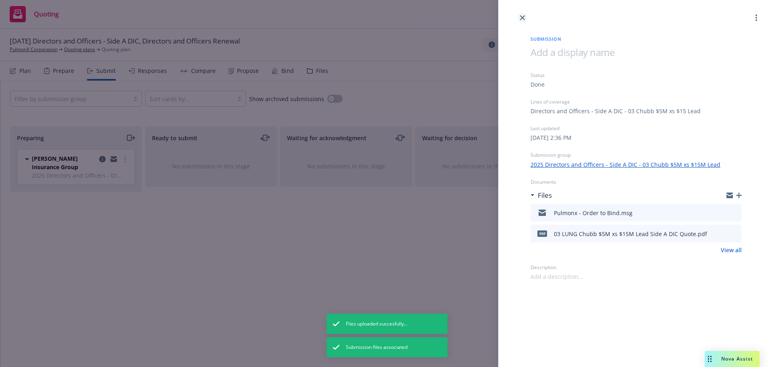
click at [526, 21] on link "close" at bounding box center [523, 18] width 10 height 10
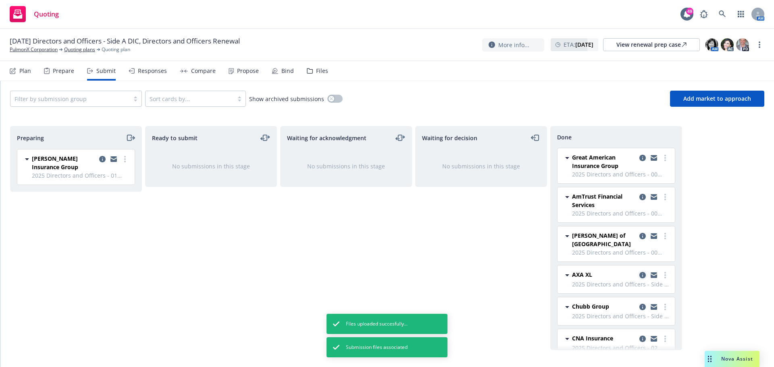
click at [639, 272] on icon "copy logging email" at bounding box center [642, 275] width 6 height 6
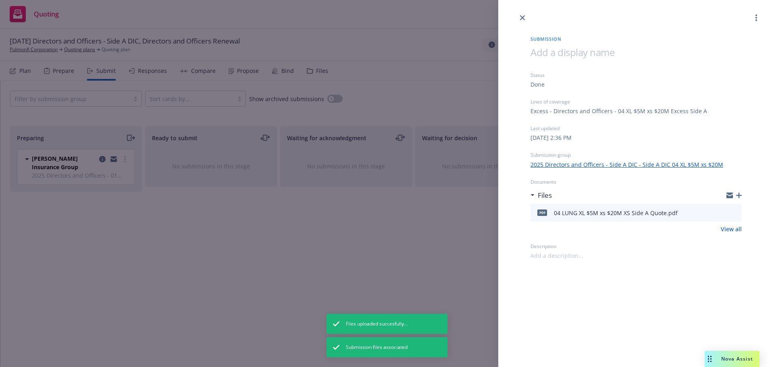
click at [740, 191] on div "Files" at bounding box center [635, 195] width 211 height 17
click at [738, 198] on icon "button" at bounding box center [739, 196] width 6 height 6
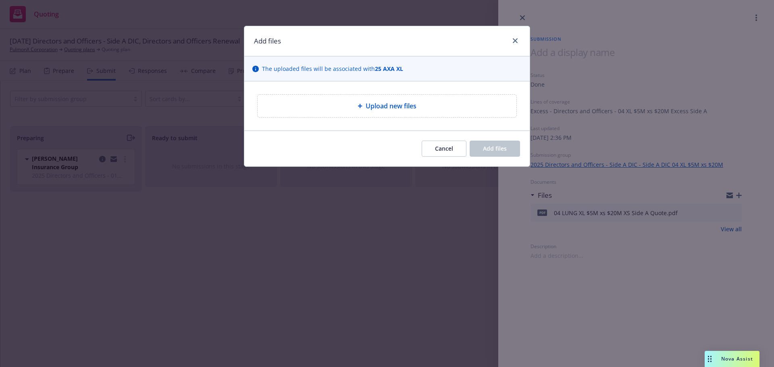
type textarea "x"
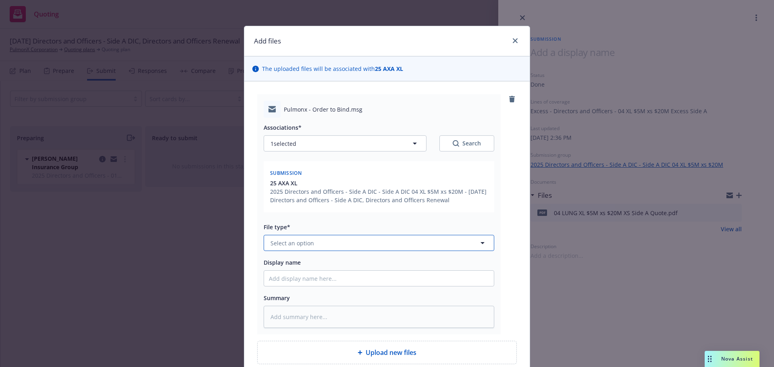
click at [382, 242] on button "Select an option" at bounding box center [379, 243] width 231 height 16
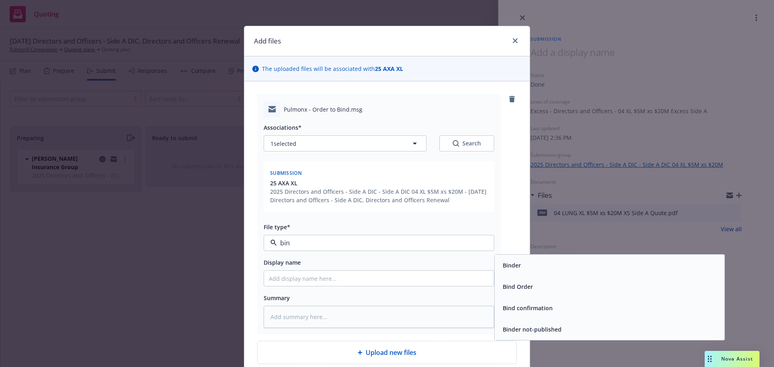
type input "bind"
click at [511, 287] on span "Bind Order" at bounding box center [518, 287] width 30 height 8
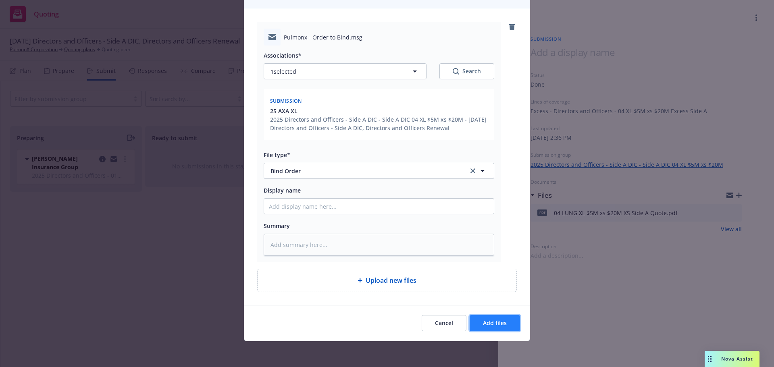
click at [485, 319] on span "Add files" at bounding box center [495, 323] width 24 height 8
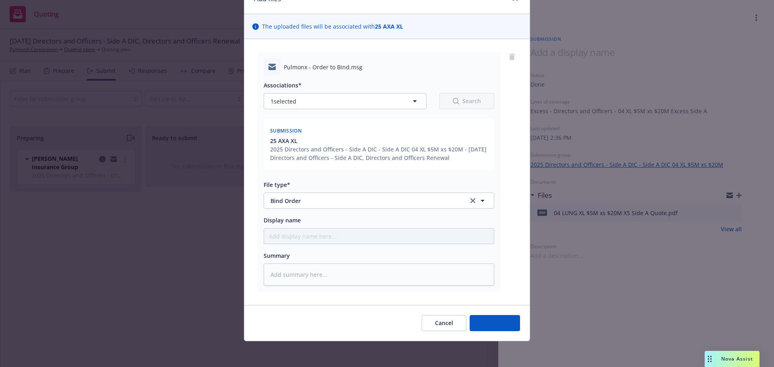
scroll to position [42, 0]
type textarea "x"
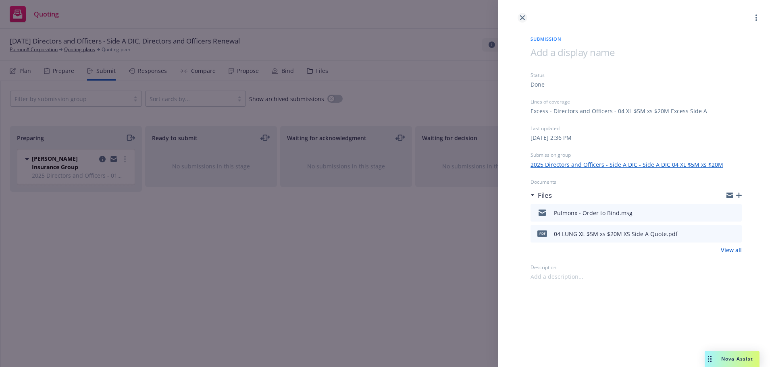
click at [522, 15] on icon "close" at bounding box center [522, 17] width 5 height 5
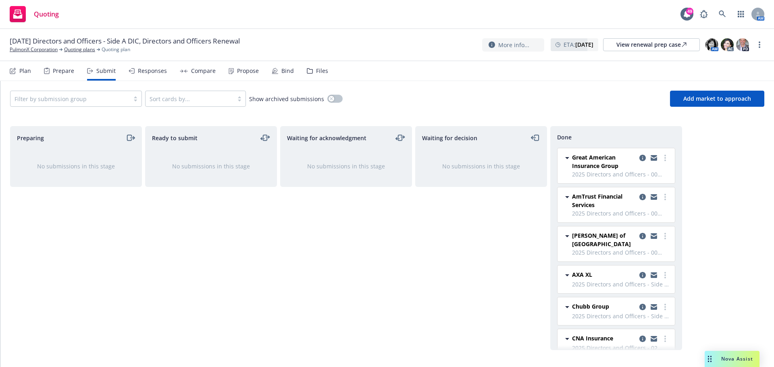
click at [592, 233] on span "Lloyd's of London" at bounding box center [604, 239] width 64 height 17
click at [639, 234] on icon "copy logging email" at bounding box center [642, 236] width 6 height 6
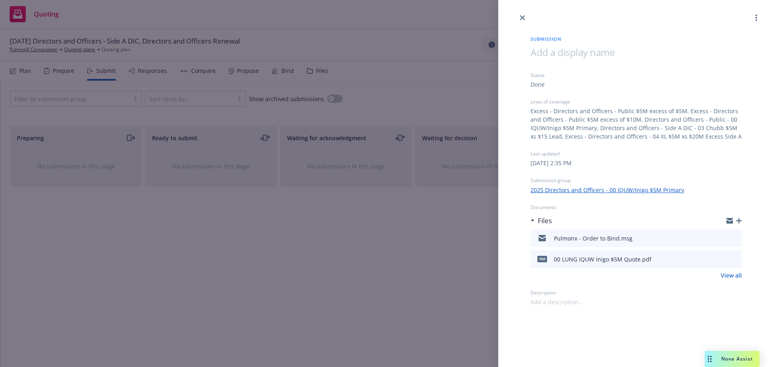
click at [639, 192] on link "2025 Directors and Officers - 00 IQUW/Inigo $5M Primary" at bounding box center [607, 190] width 154 height 8
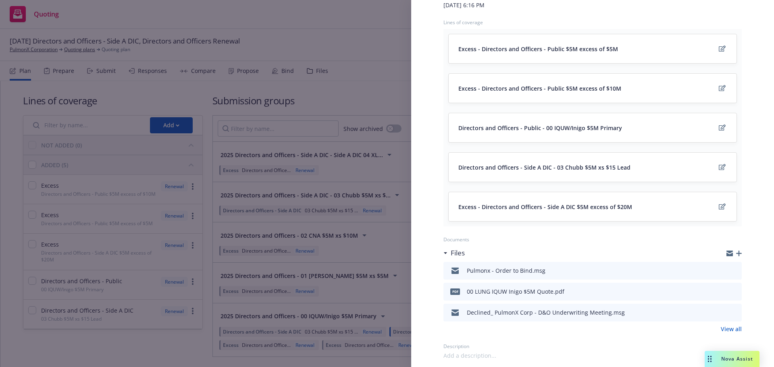
scroll to position [40, 0]
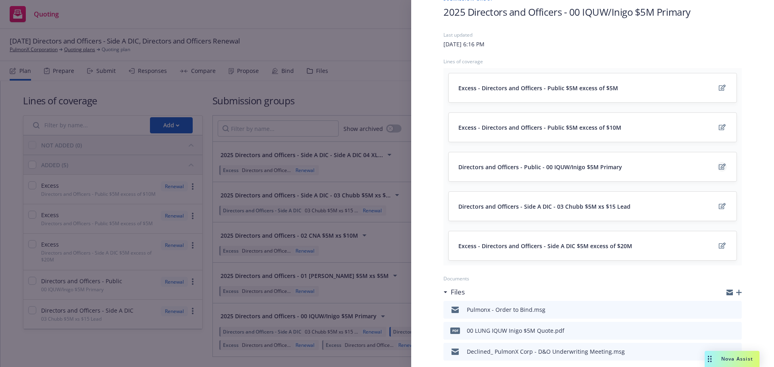
click at [719, 167] on icon "edit" at bounding box center [722, 167] width 7 height 6
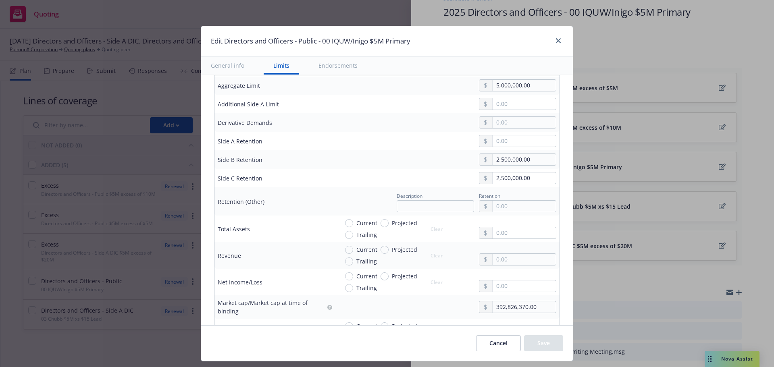
scroll to position [403, 0]
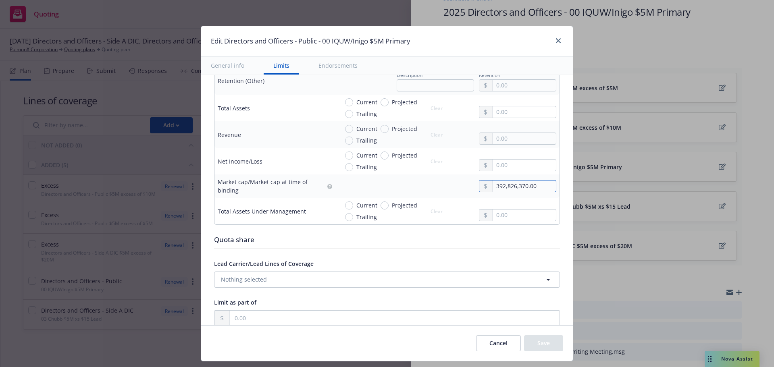
drag, startPoint x: 535, startPoint y: 186, endPoint x: 464, endPoint y: 177, distance: 71.5
click at [464, 177] on td "392,826,370.00" at bounding box center [447, 186] width 224 height 23
type input "64,787,000.00"
click at [551, 340] on button "Save" at bounding box center [543, 343] width 39 height 16
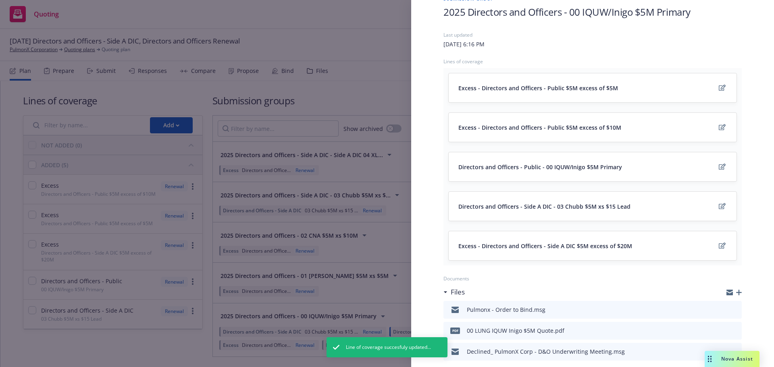
click at [394, 13] on div "Submission group 2025 Directors and Officers - 00 IQUW/Inigo $5M Primary Last u…" at bounding box center [387, 183] width 774 height 367
